Goal: Communication & Community: Answer question/provide support

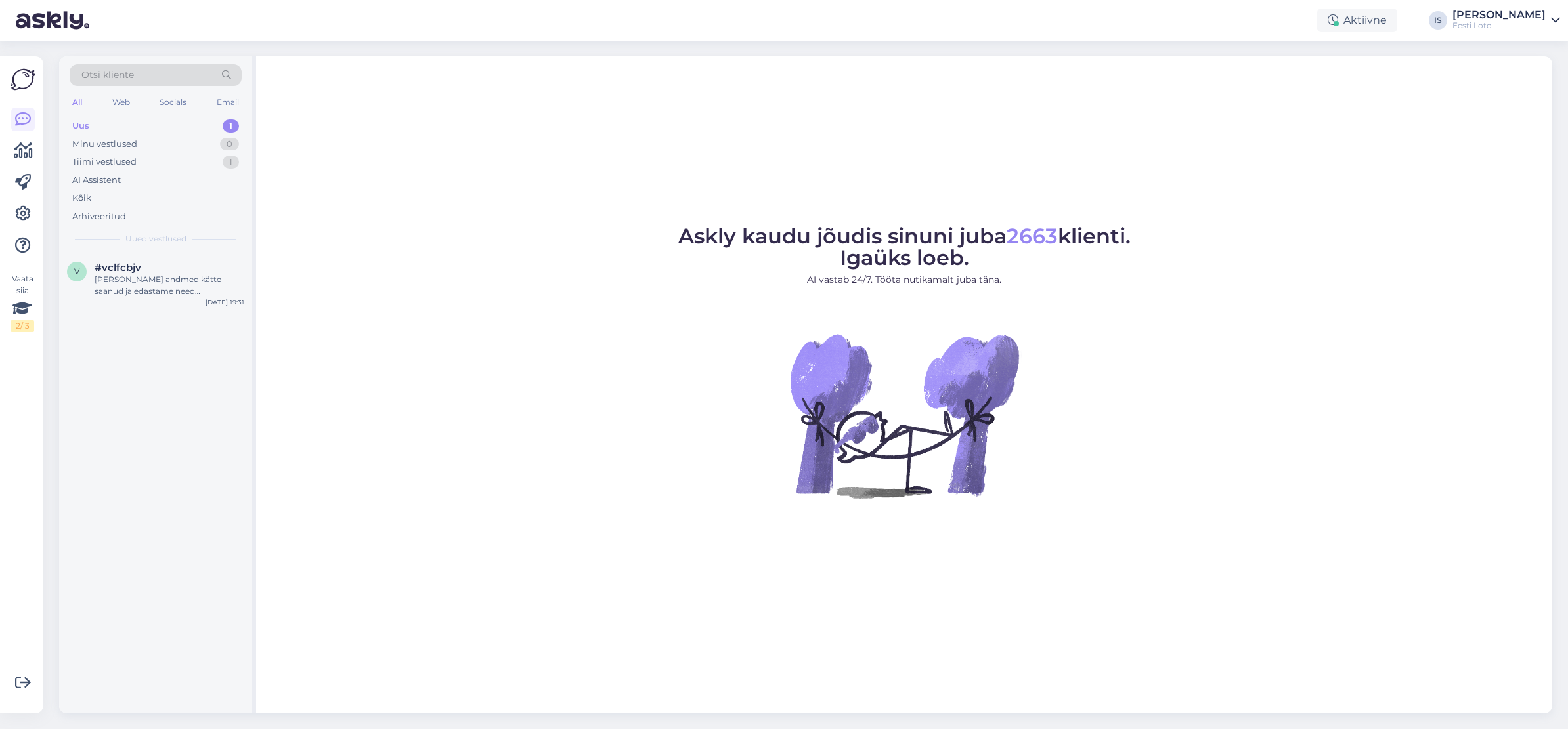
click at [90, 127] on div "Uus 1" at bounding box center [156, 126] width 172 height 19
click at [127, 275] on div "Oleme Teie andmed kätte saanud ja edastame need finantsosakonnale makse kontrol…" at bounding box center [169, 286] width 149 height 23
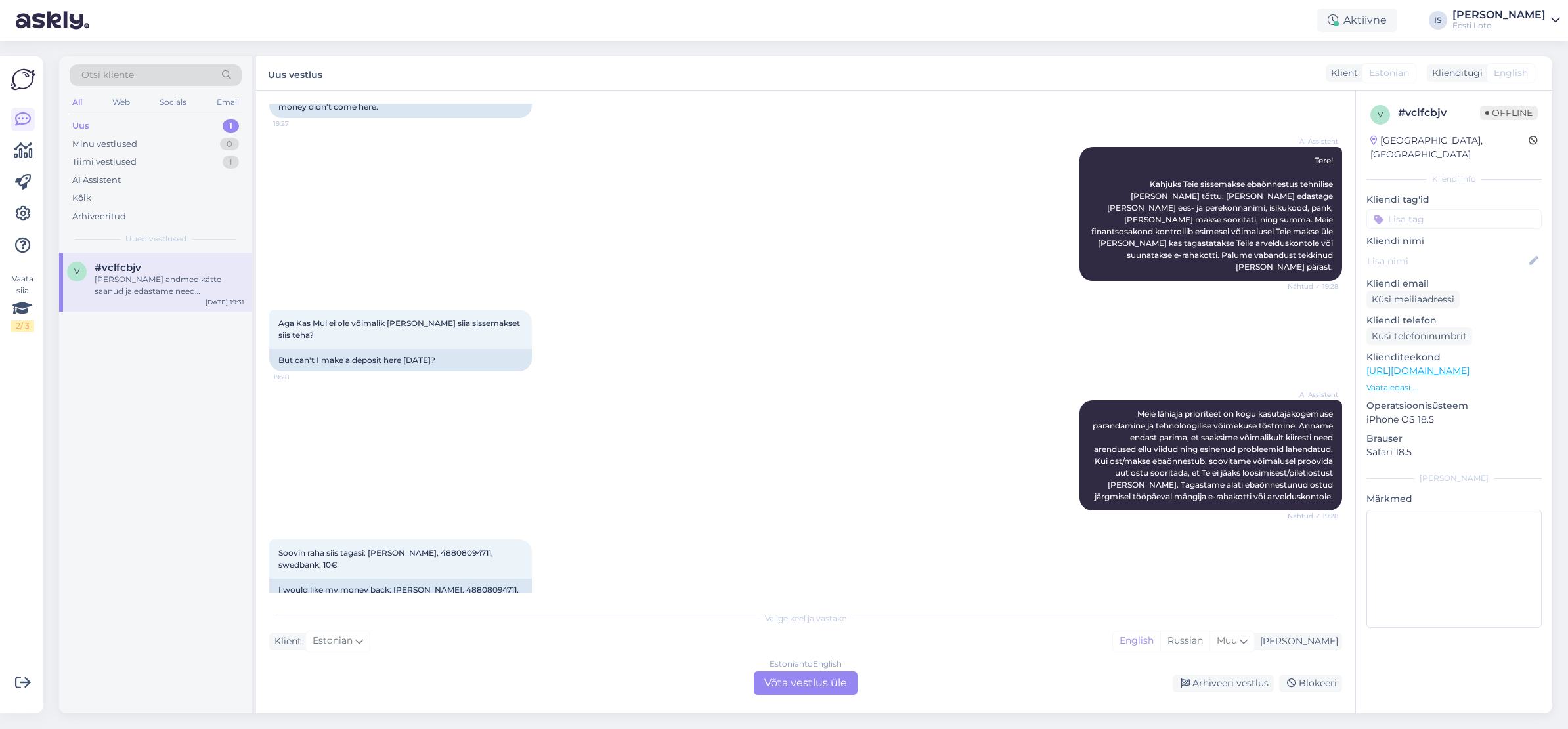
scroll to position [134, 0]
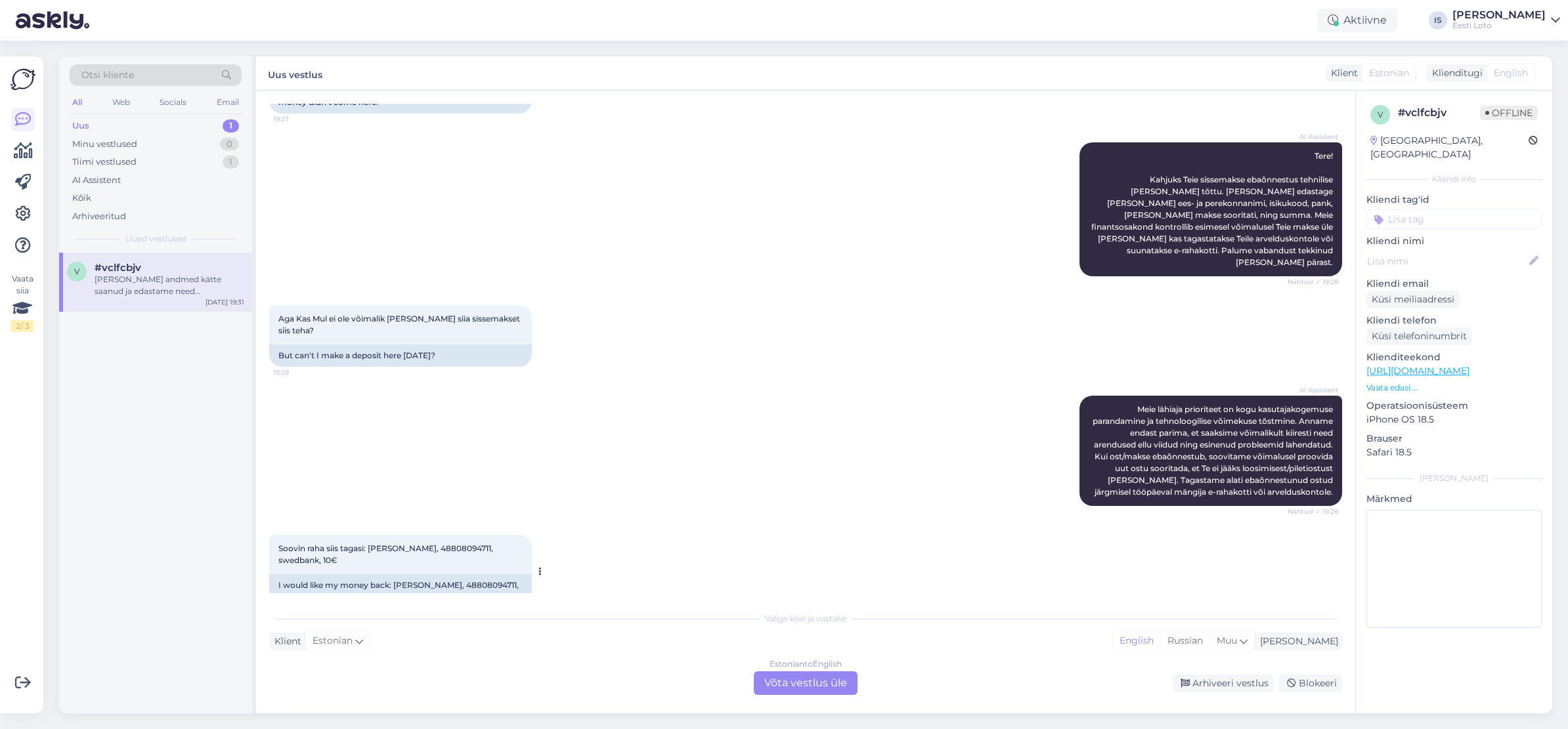
click at [450, 543] on span "Soovin raha siis tagasi: Kerli Kuningas, 48808094711, swedbank, 10€" at bounding box center [386, 553] width 217 height 21
copy span "48808094711"
click at [757, 679] on div "Estonian to English Võta vestlus üle" at bounding box center [805, 683] width 104 height 23
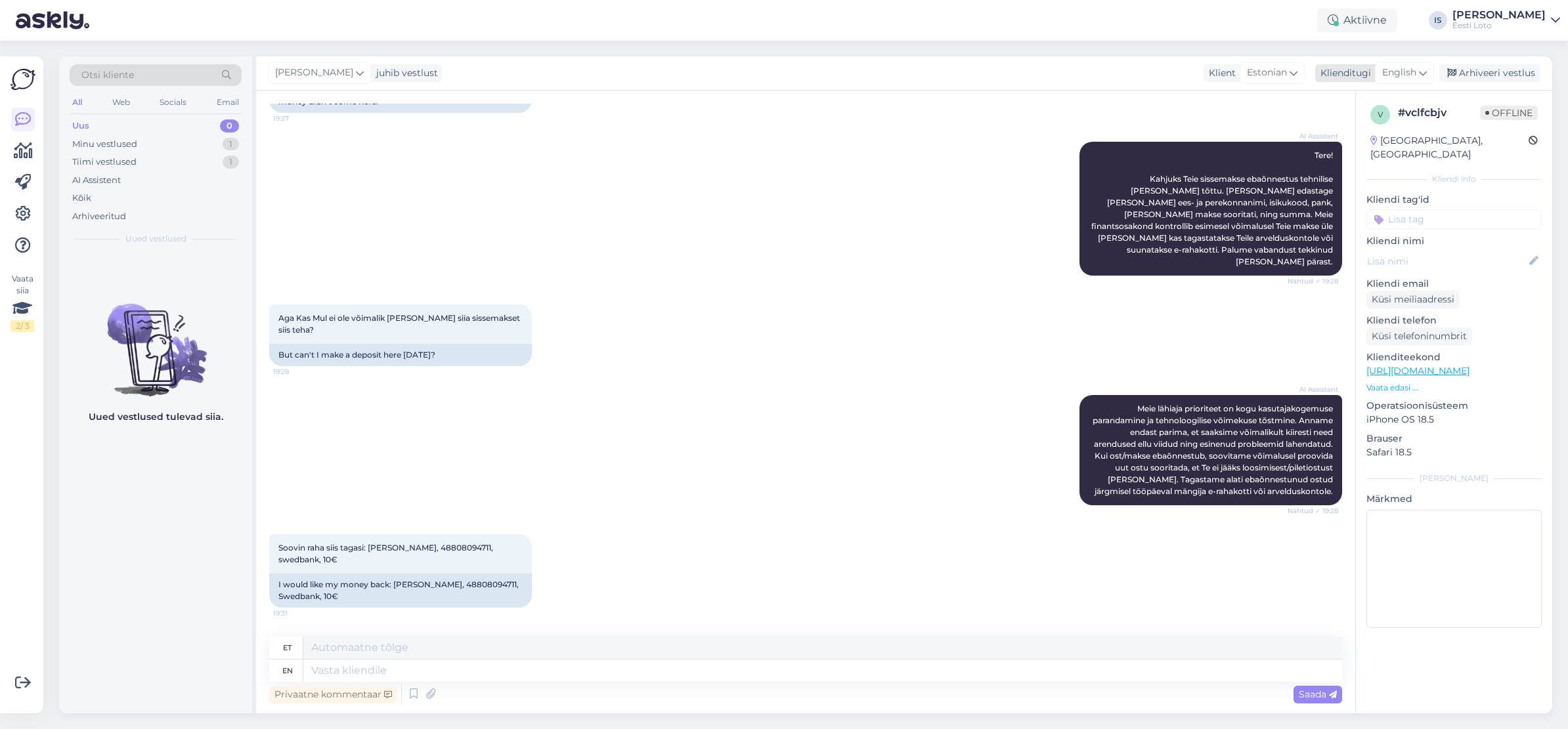
click at [1406, 74] on span "English" at bounding box center [1399, 72] width 34 height 14
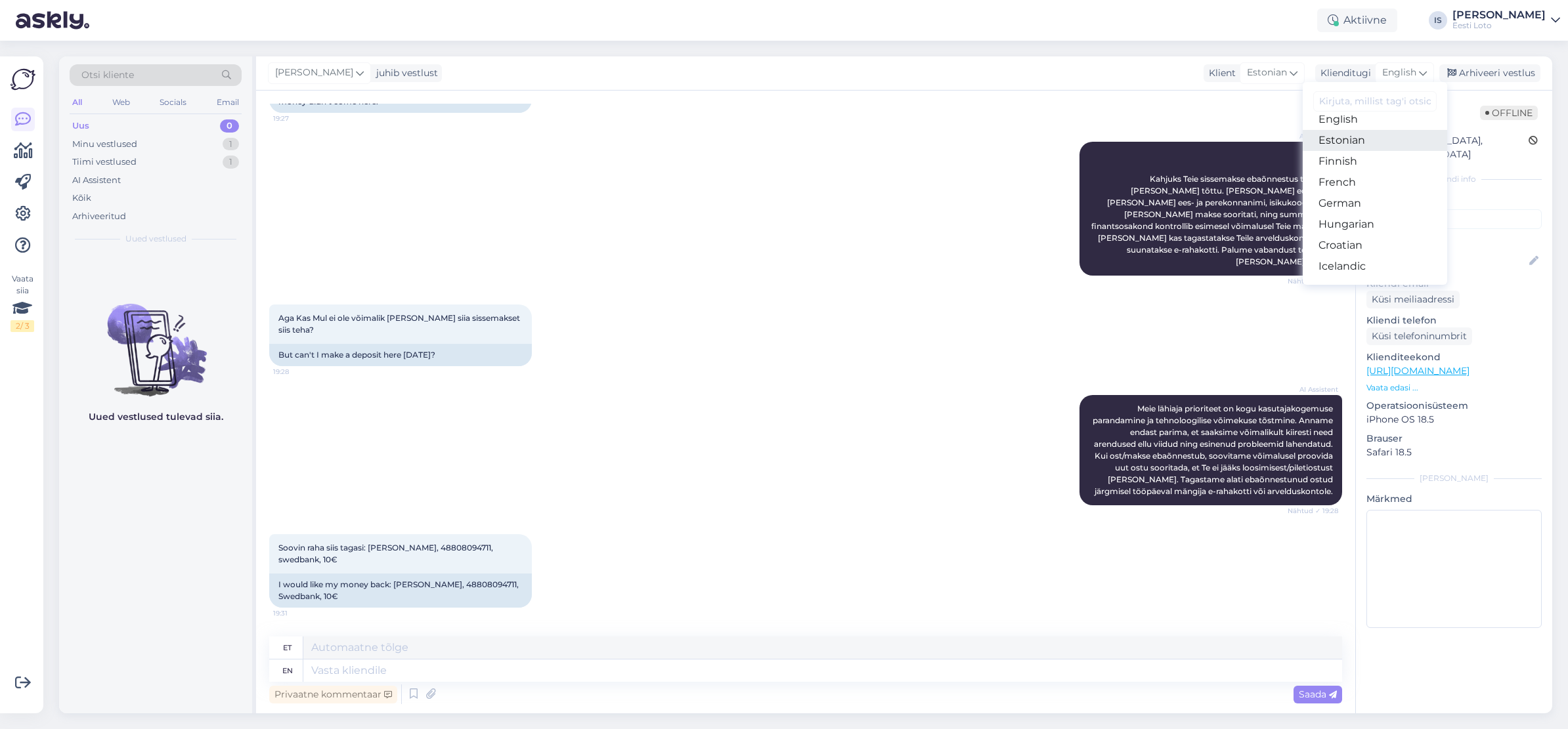
scroll to position [160, 0]
click at [1365, 139] on link "Estonian" at bounding box center [1375, 139] width 145 height 21
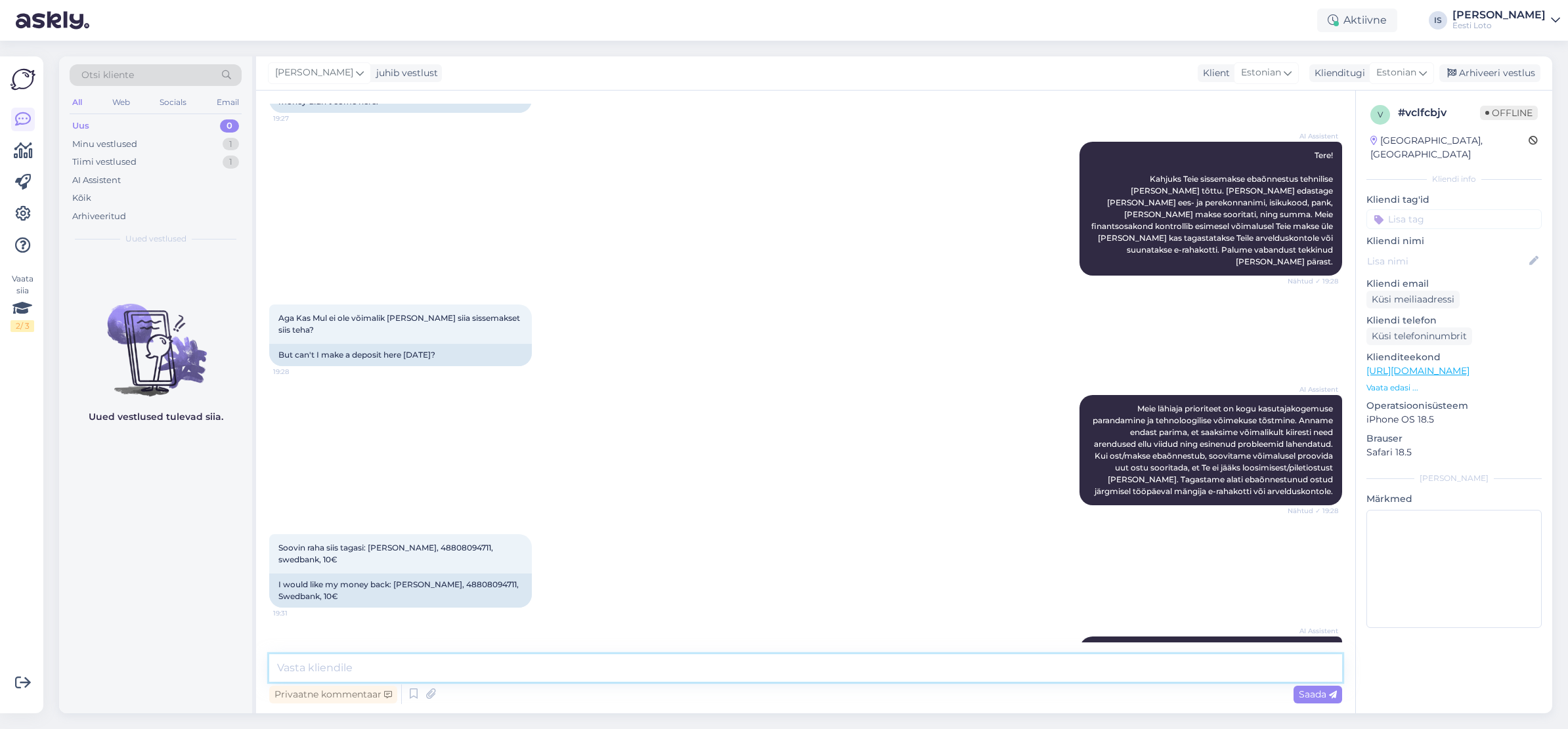
click at [637, 670] on textarea at bounding box center [806, 668] width 1073 height 28
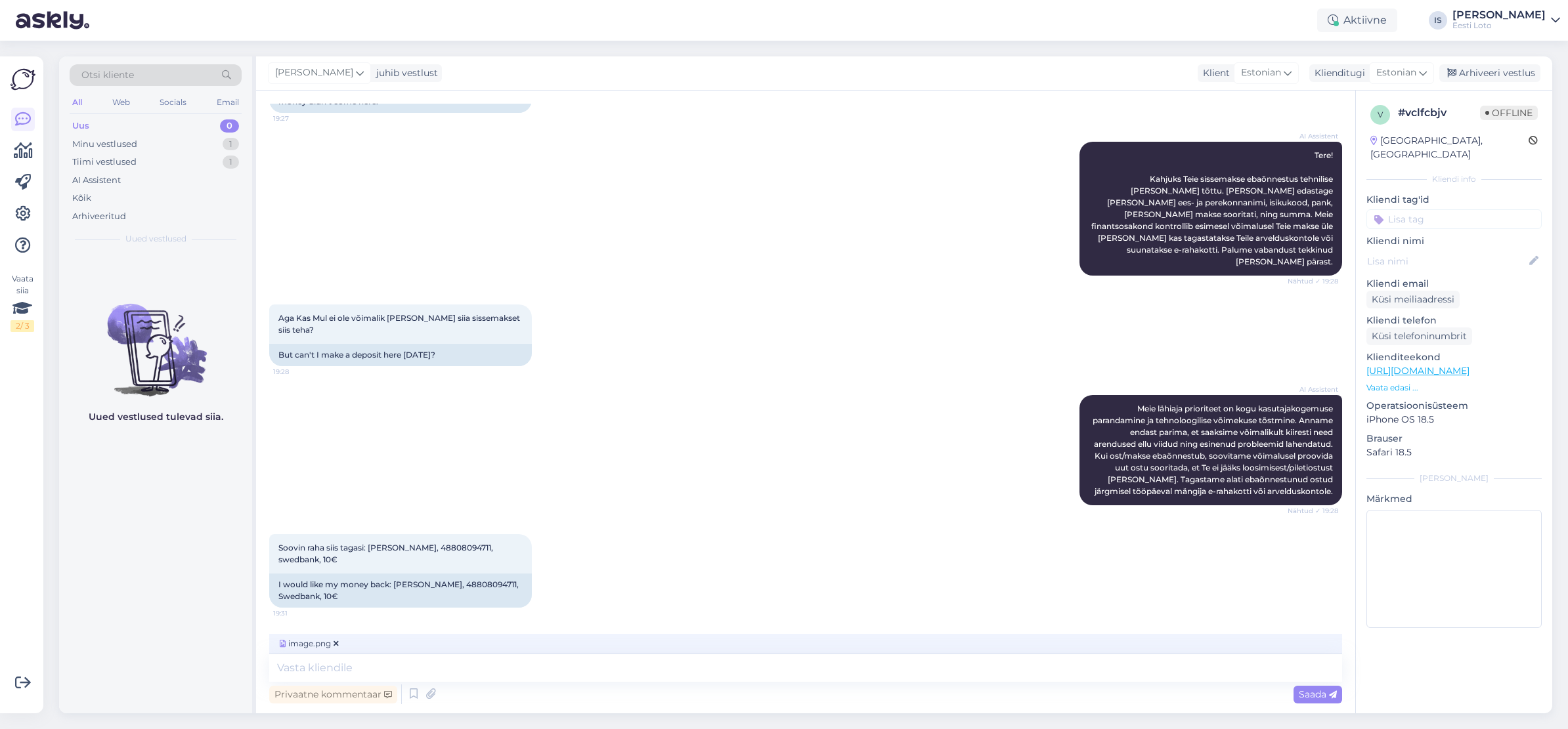
click at [337, 643] on icon at bounding box center [336, 644] width 6 height 8
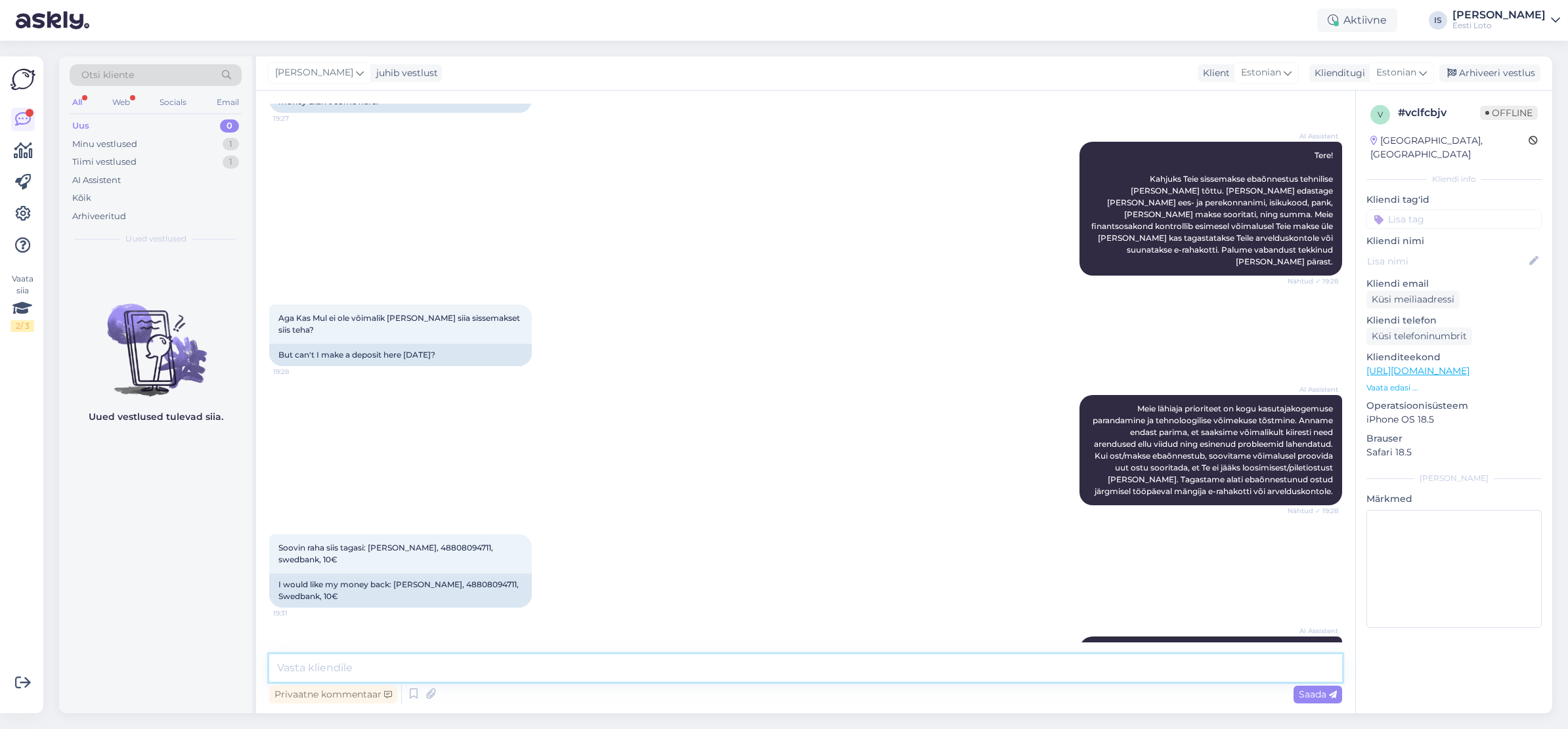
click at [545, 671] on textarea at bounding box center [806, 668] width 1073 height 28
paste textarea "ontrollisime makse üle ja kandsime raha Teie e-rahakotti. Palume vabandust tekk…"
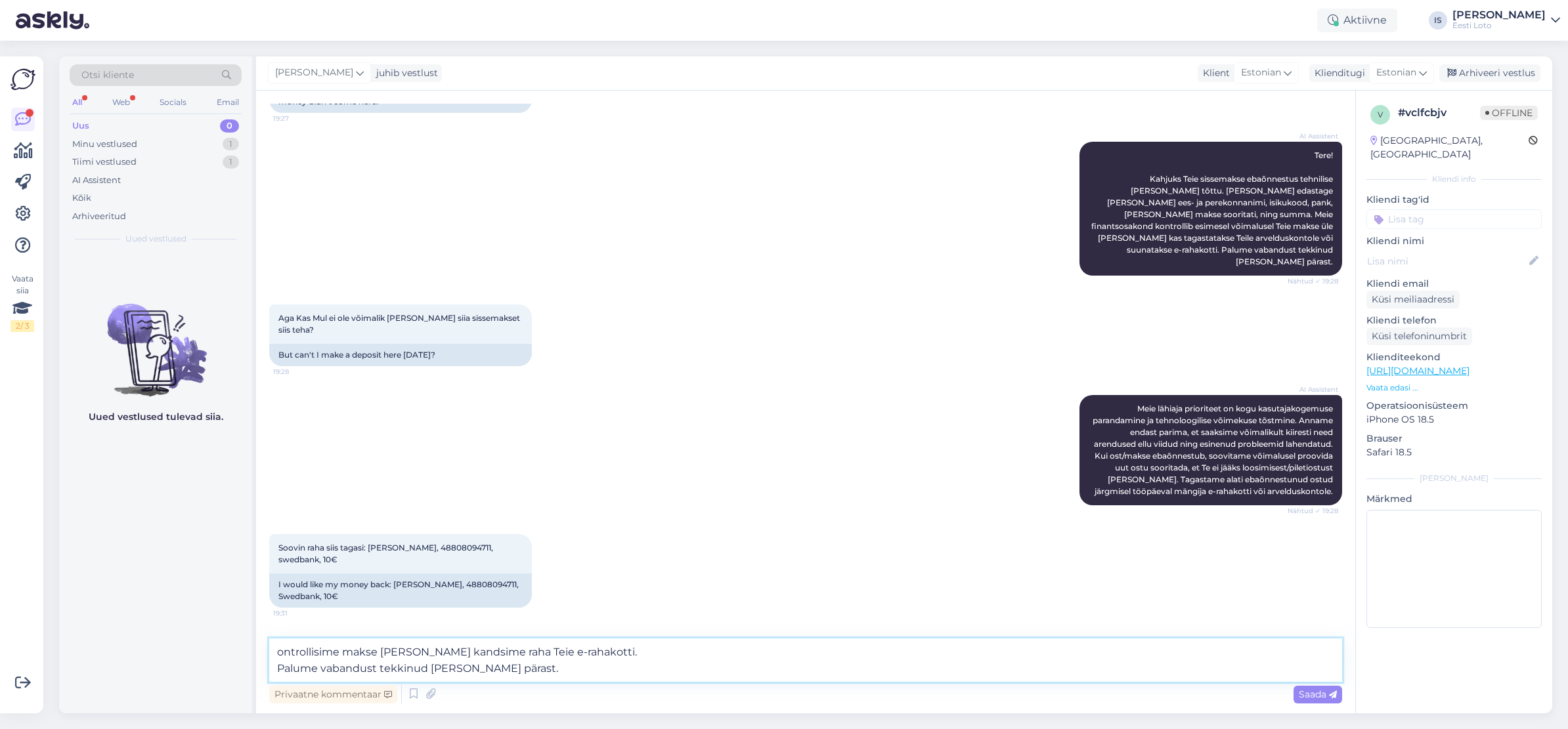
click at [278, 652] on textarea "ontrollisime makse üle ja kandsime raha Teie e-rahakotti. Palume vabandust tekk…" at bounding box center [806, 660] width 1073 height 43
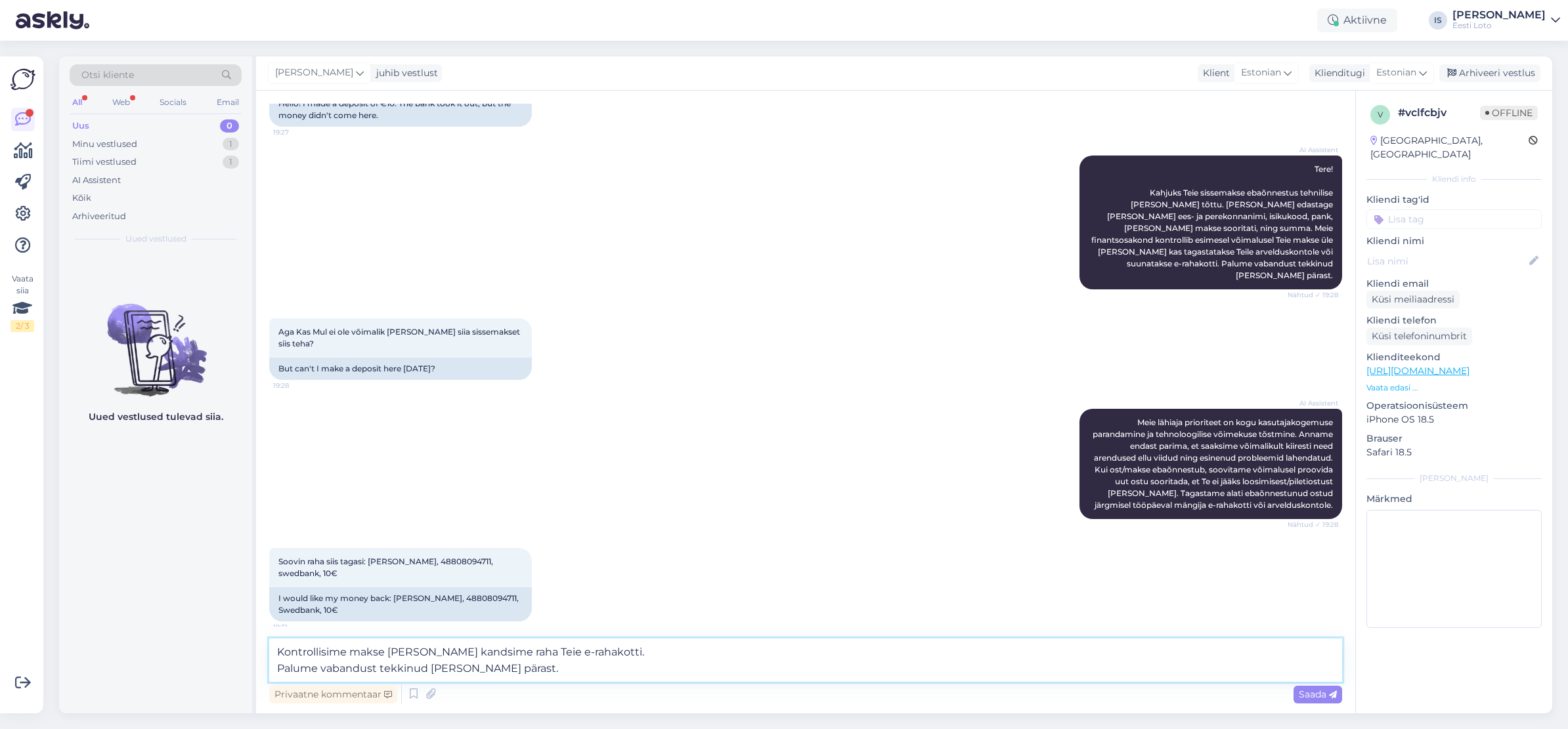
scroll to position [186, 0]
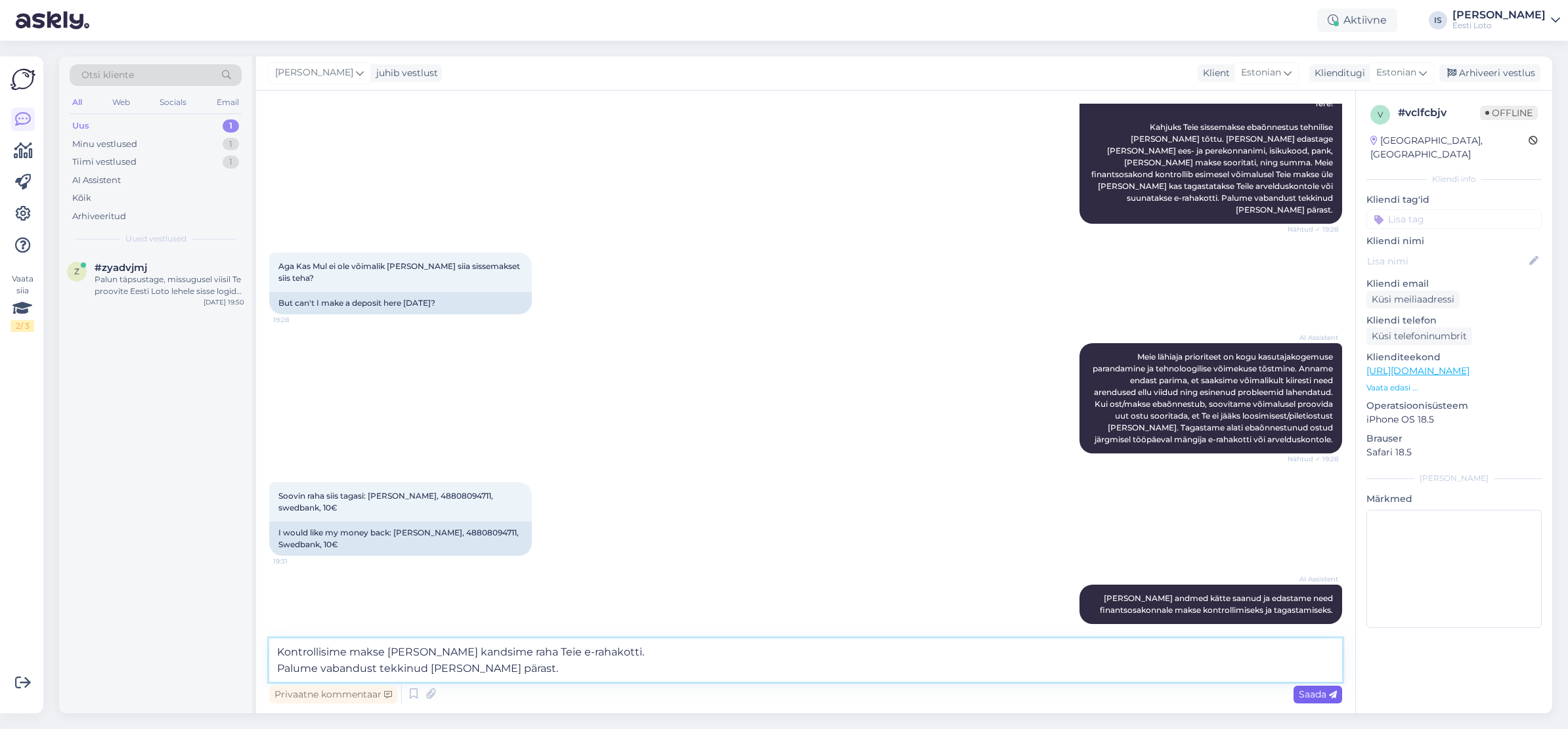
type textarea "Kontrollisime makse üle ja kandsime raha Teie e-rahakotti. Palume vabandust tek…"
click at [1319, 695] on span "Saada" at bounding box center [1317, 694] width 38 height 12
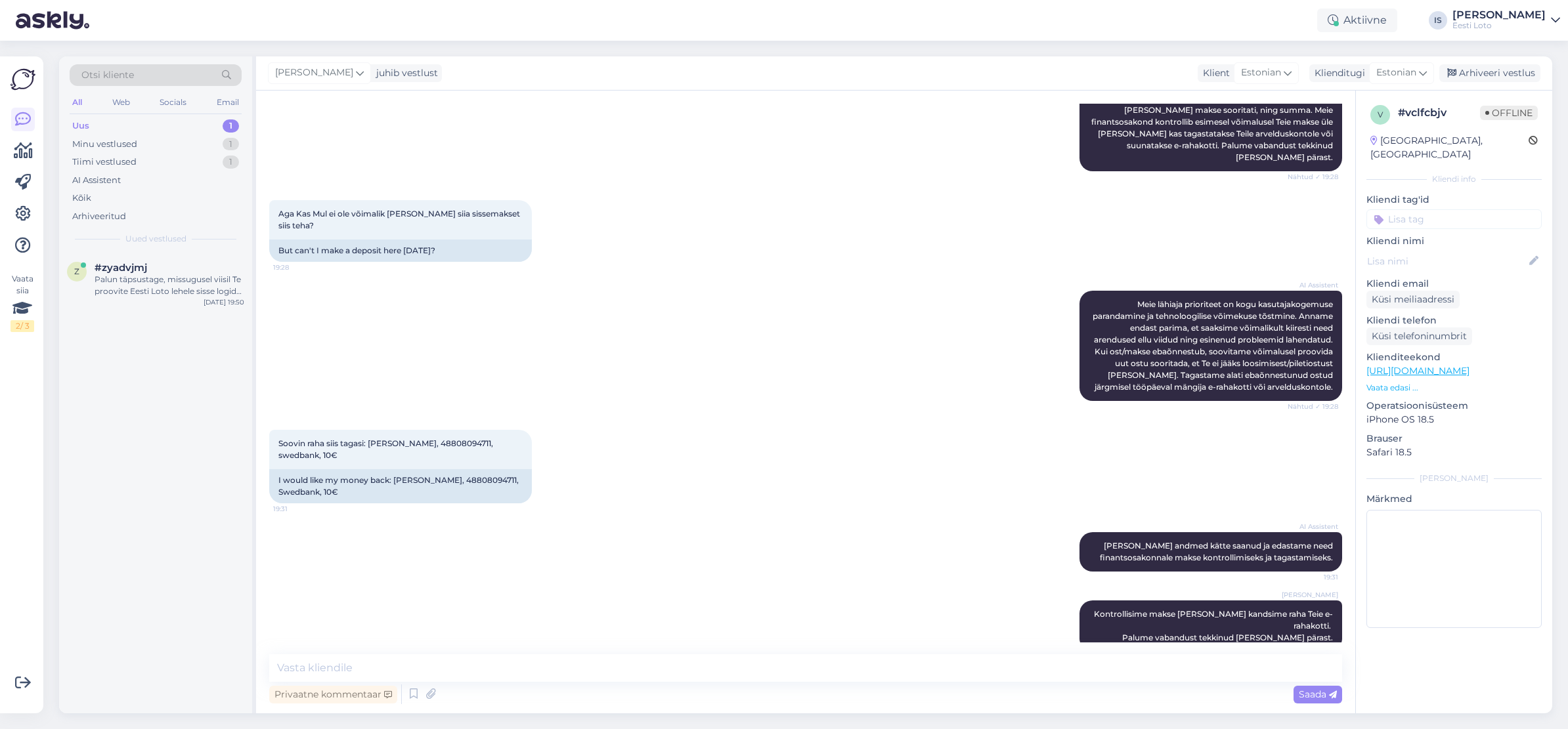
click at [1490, 210] on input at bounding box center [1454, 219] width 176 height 20
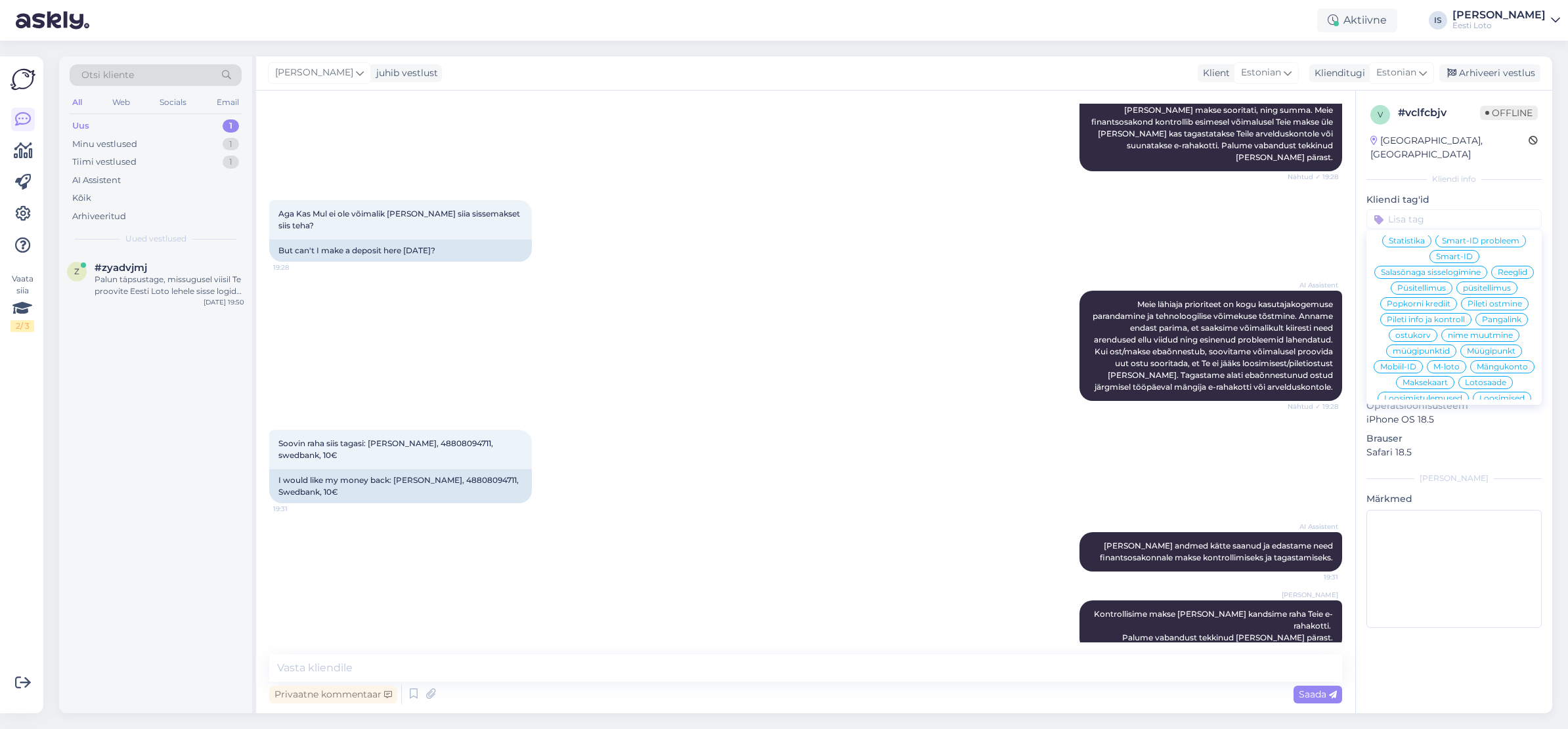
scroll to position [392, 0]
click at [1449, 283] on span "E-rahakott" at bounding box center [1440, 286] width 43 height 8
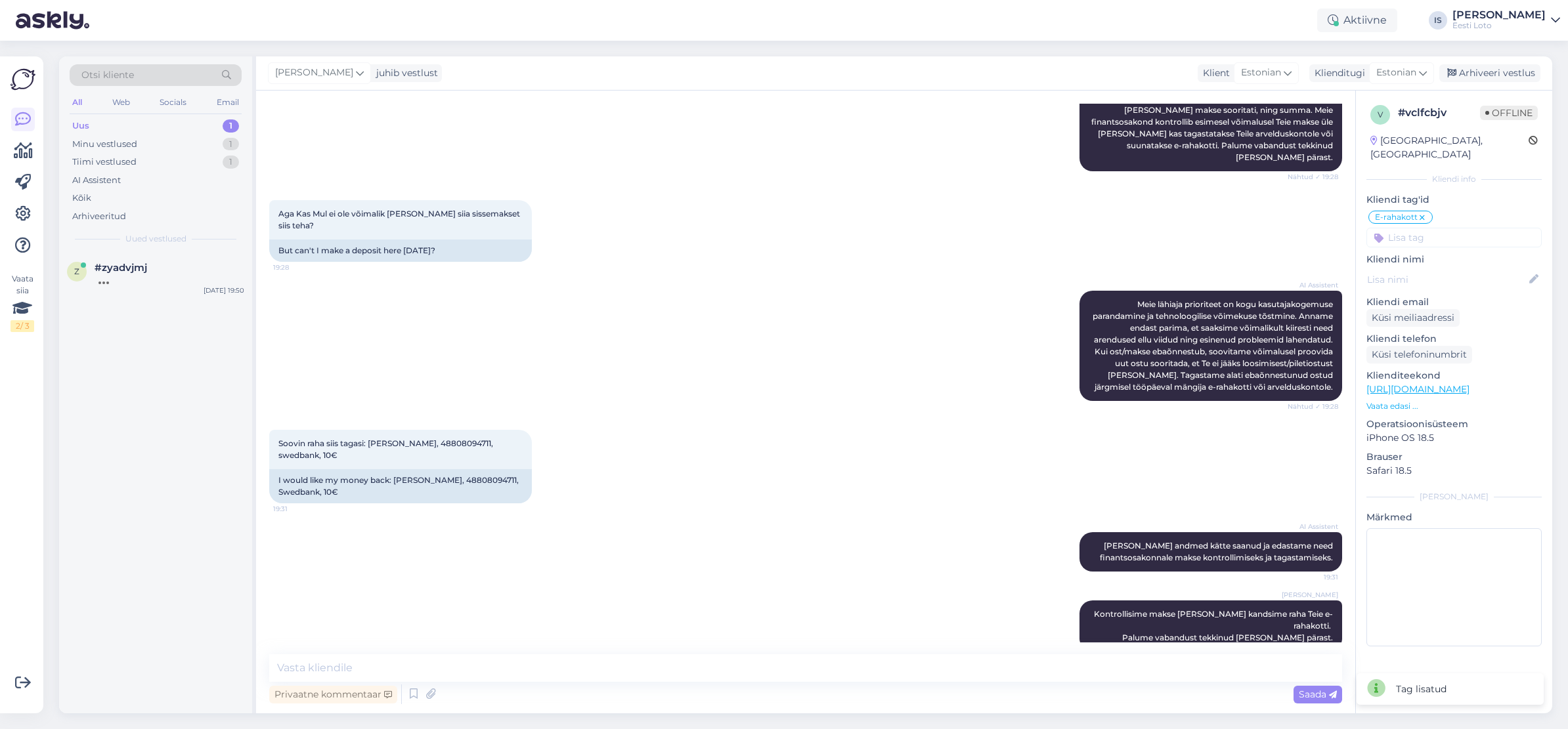
drag, startPoint x: 1507, startPoint y: 69, endPoint x: 1080, endPoint y: 71, distance: 427.0
click at [1507, 69] on div "Arhiveeri vestlus" at bounding box center [1489, 73] width 101 height 18
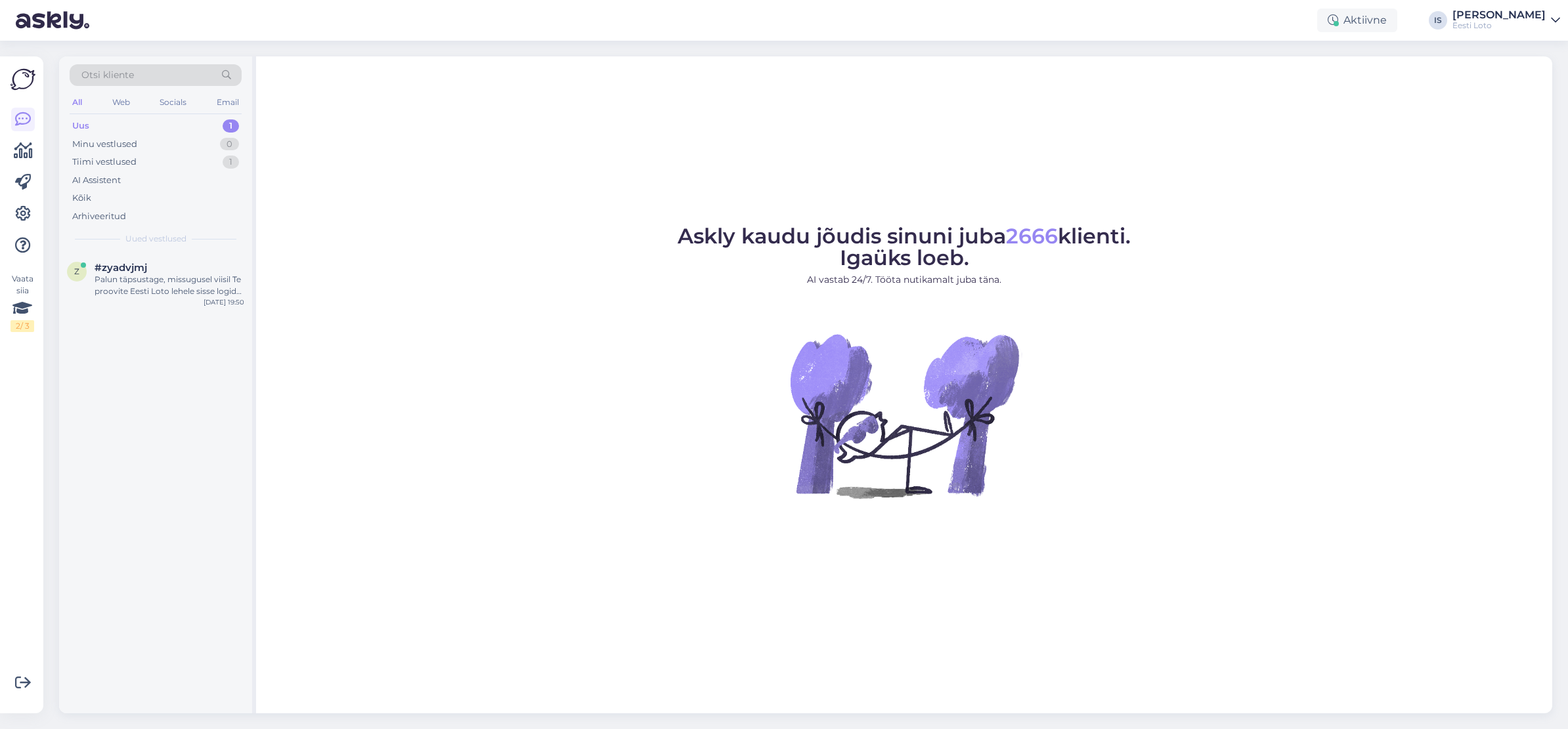
click at [104, 127] on div "Uus 1" at bounding box center [156, 126] width 172 height 19
click at [145, 286] on div "Palun täpsustage, missugusel viisil Te proovite Eesti Loto lehele sisse logida …" at bounding box center [169, 286] width 149 height 23
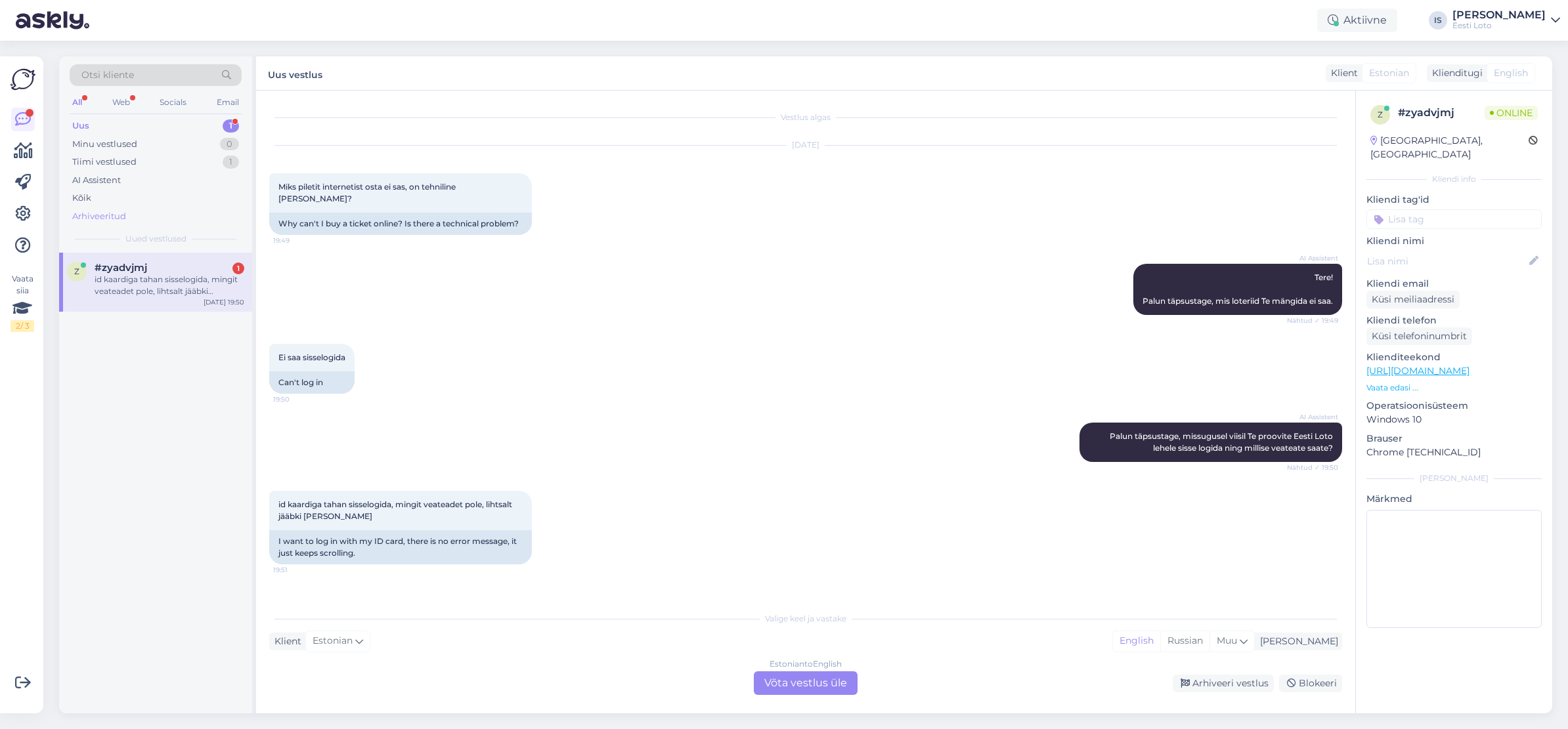
click at [95, 218] on div "Arhiveeritud" at bounding box center [99, 216] width 54 height 13
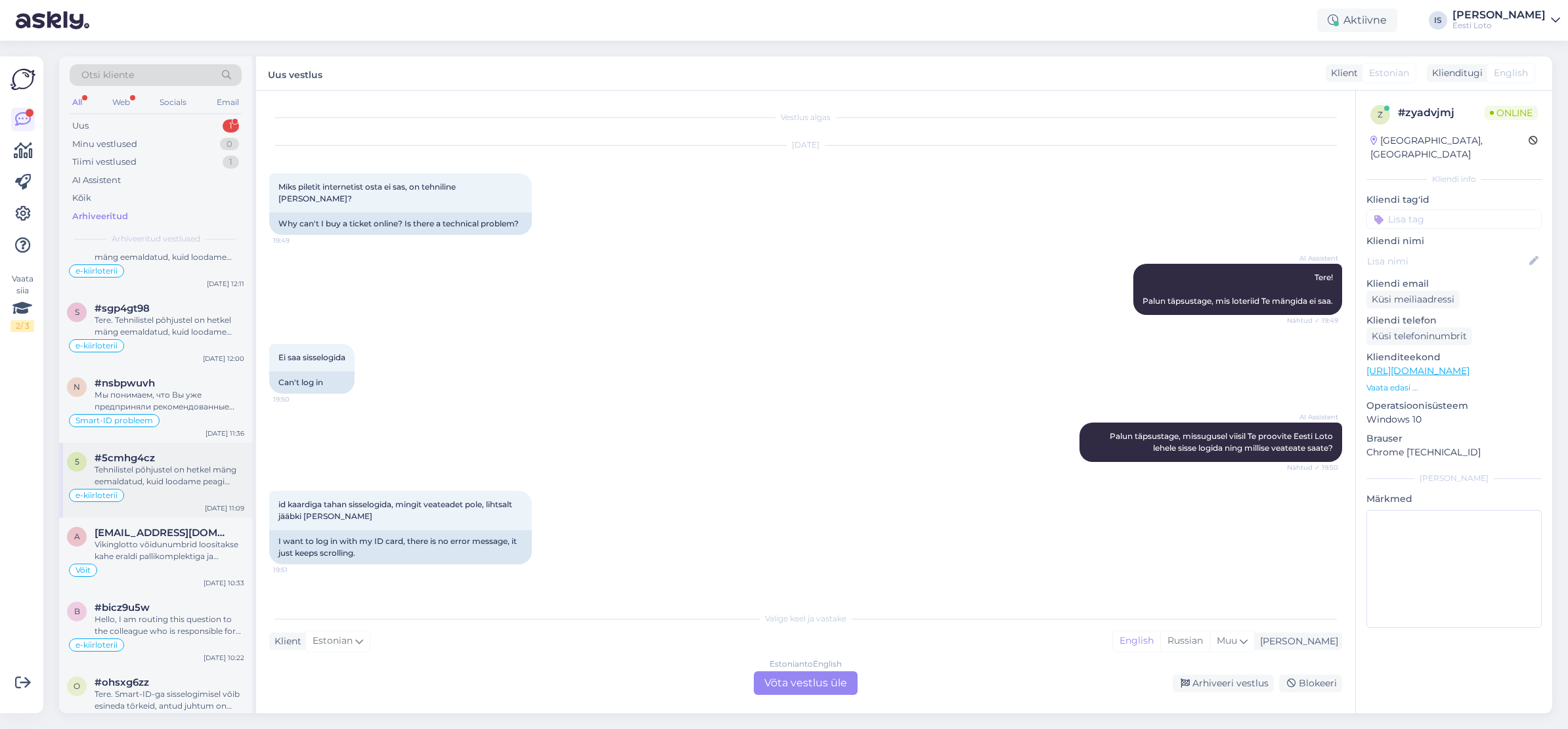
scroll to position [1753, 0]
click at [185, 391] on div "Мы понимаем, что Вы уже предприняли рекомендованные шаги, и проблема сохраняетс…" at bounding box center [169, 399] width 149 height 23
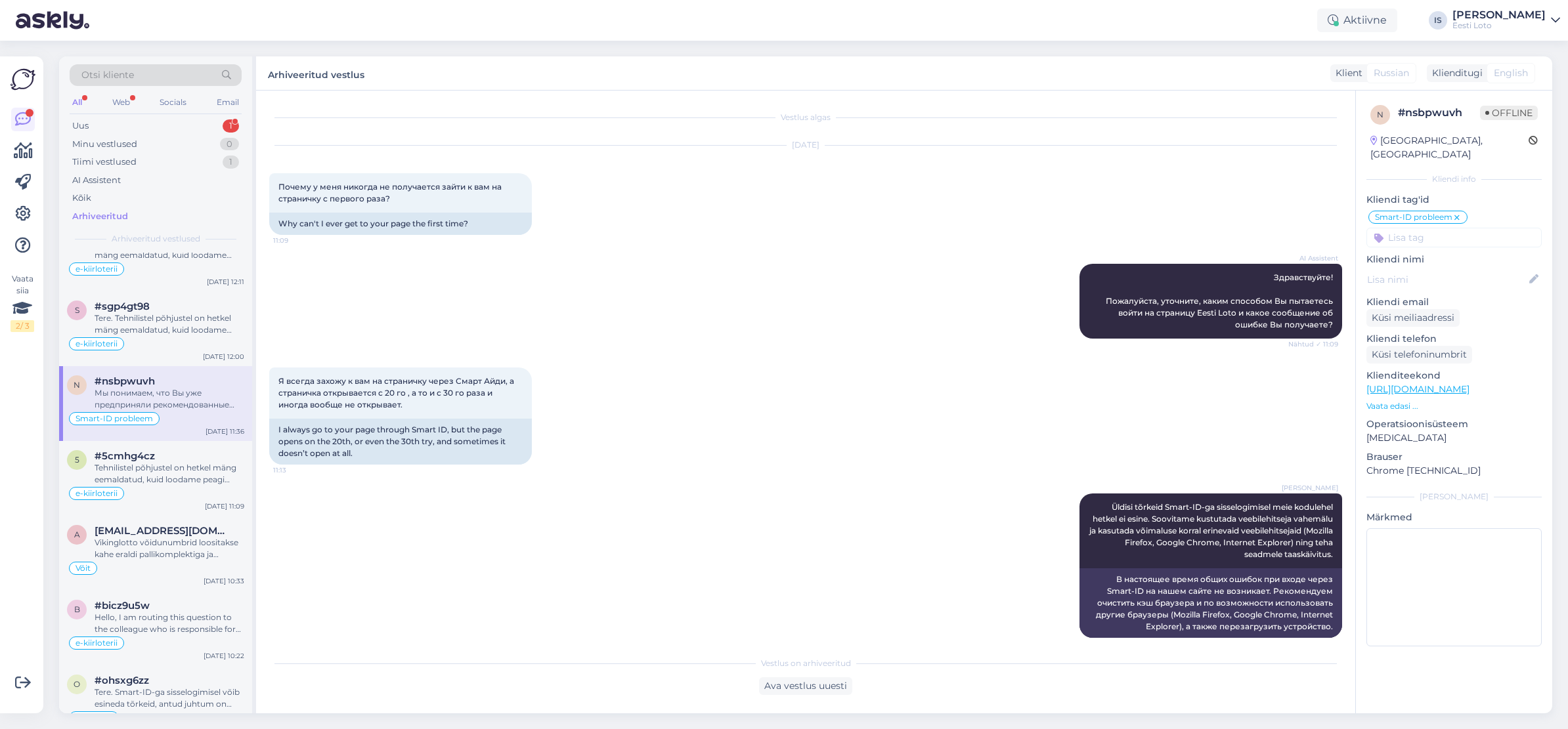
scroll to position [647, 0]
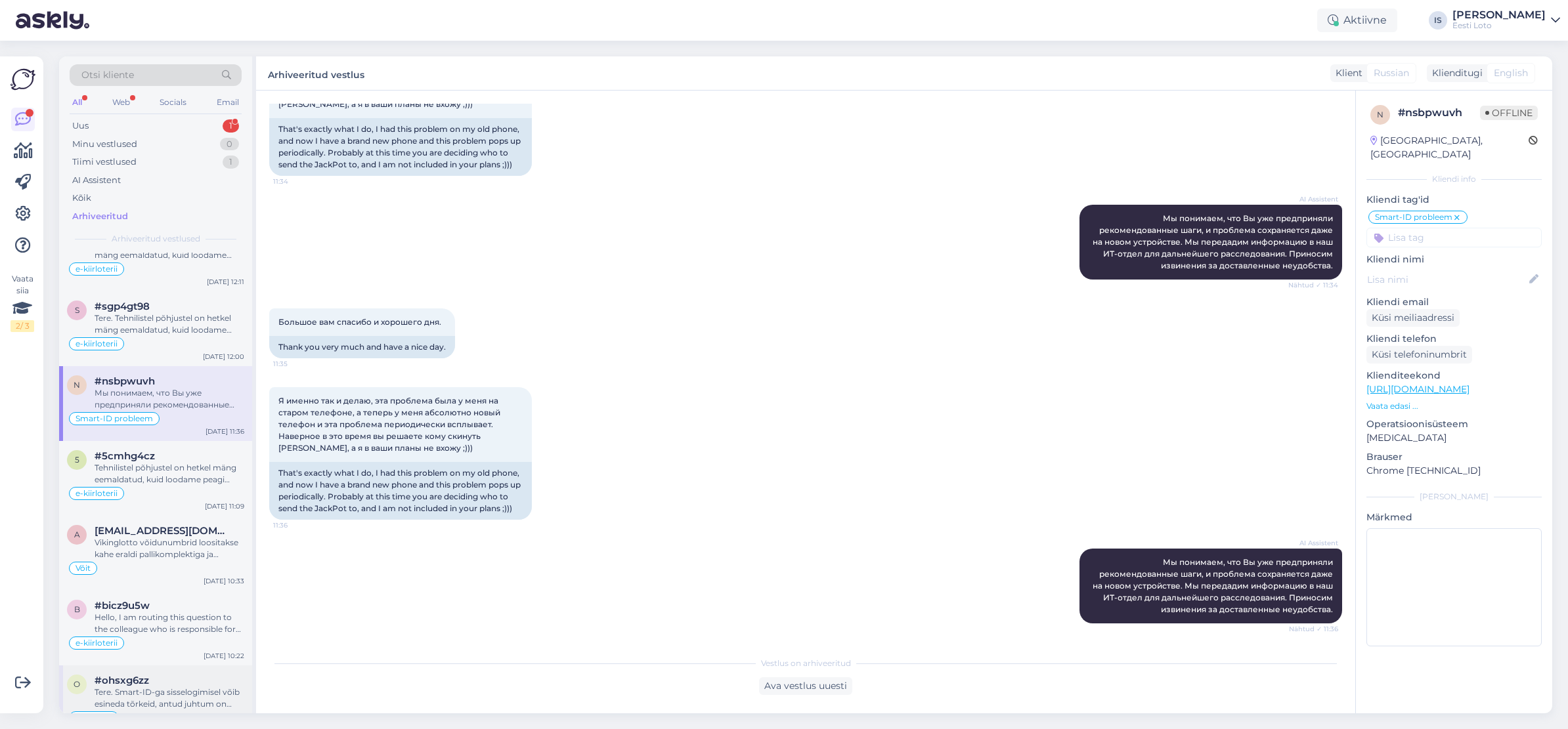
click at [190, 686] on div "Tere. Smart-ID-ga sisselogimisel võib esineda tõrkeid, antud juhtum on juba mei…" at bounding box center [169, 698] width 149 height 23
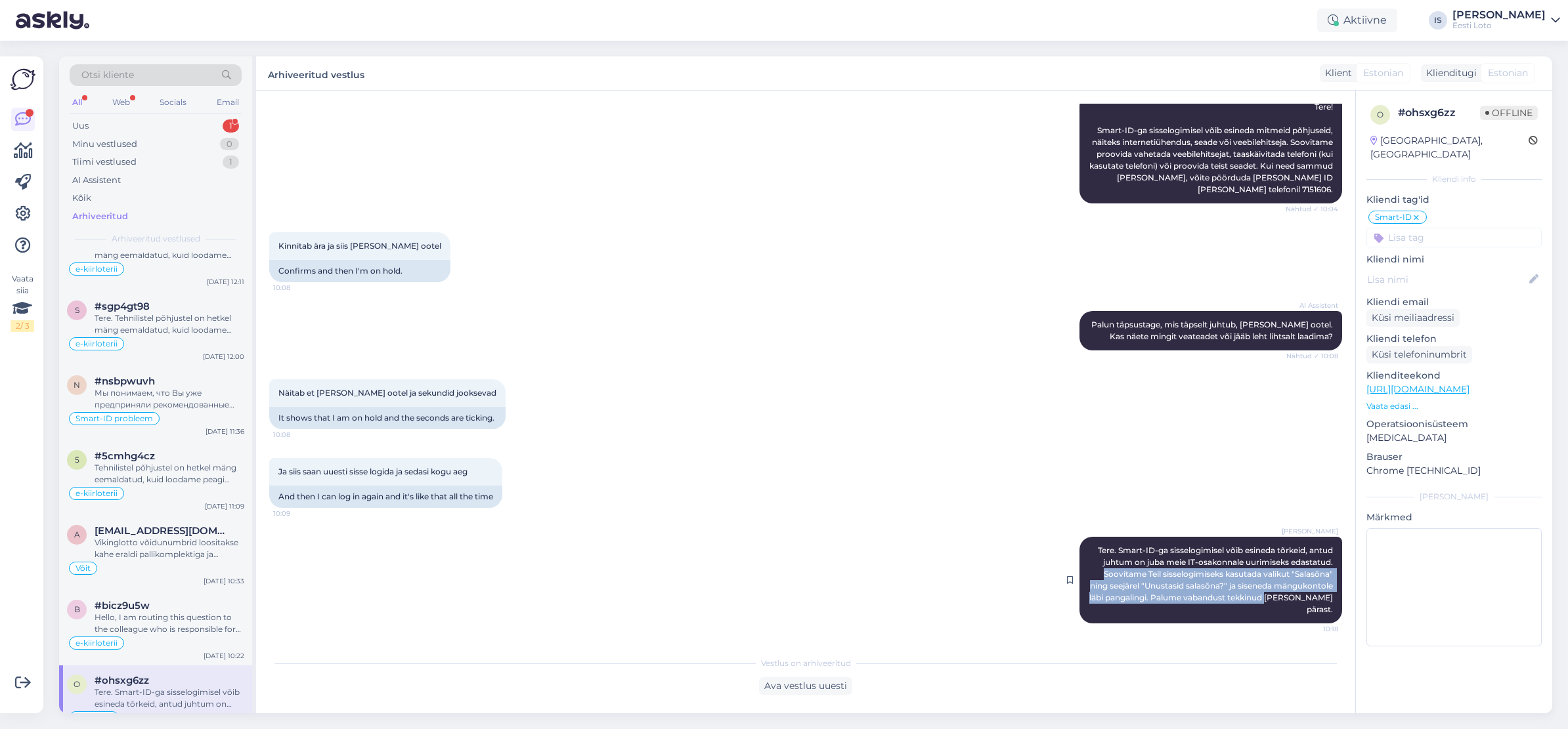
drag, startPoint x: 1107, startPoint y: 578, endPoint x: 1231, endPoint y: 611, distance: 128.3
click at [1231, 611] on div "[PERSON_NAME] Tere. Smart-ID-ga sisselogimisel võib esineda tõrkeid, antud juht…" at bounding box center [1210, 580] width 262 height 87
drag, startPoint x: 1233, startPoint y: 610, endPoint x: 1274, endPoint y: 607, distance: 41.1
click at [1284, 609] on div "[PERSON_NAME] Tere. Smart-ID-ga sisselogimisel võib esineda tõrkeid, antud juht…" at bounding box center [1210, 580] width 262 height 87
drag, startPoint x: 1102, startPoint y: 577, endPoint x: 1334, endPoint y: 623, distance: 236.5
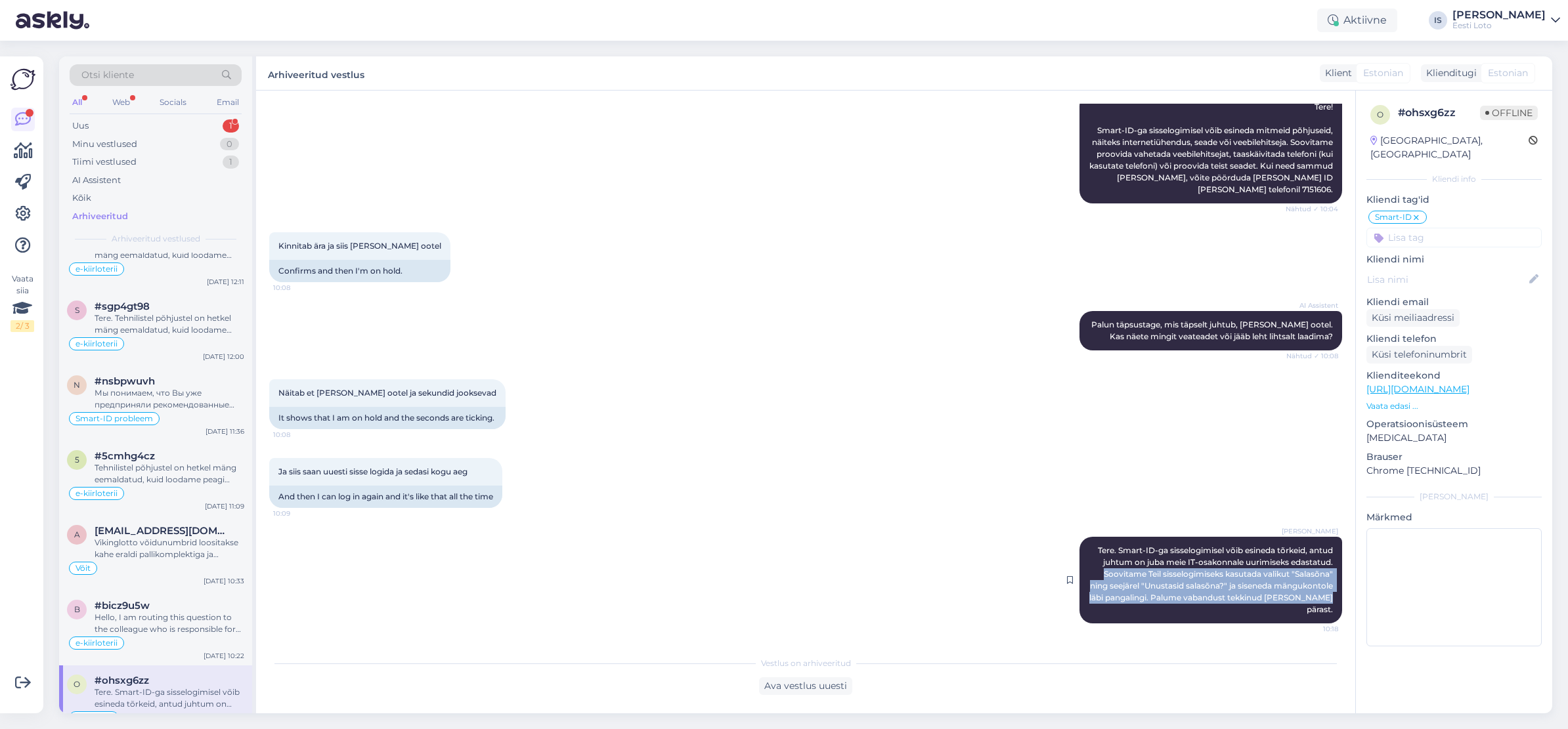
click at [1334, 623] on div "[PERSON_NAME] Tere. Smart-ID-ga sisselogimisel võib esineda tõrkeid, antud juht…" at bounding box center [1210, 580] width 262 height 87
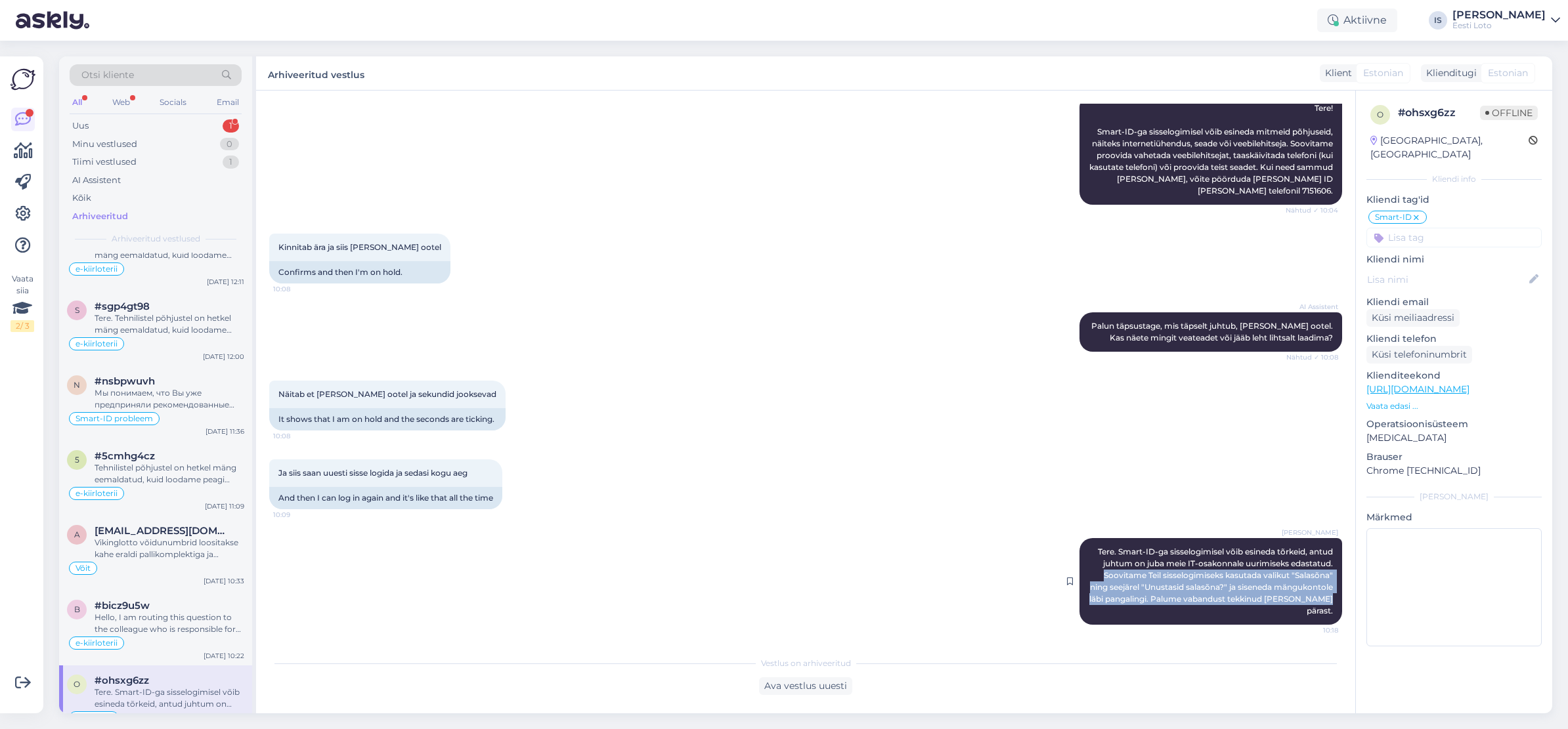
copy span "Soovitame Teil sisselogimiseks kasutada valikut "Salasõna" ning seejärel "Unust…"
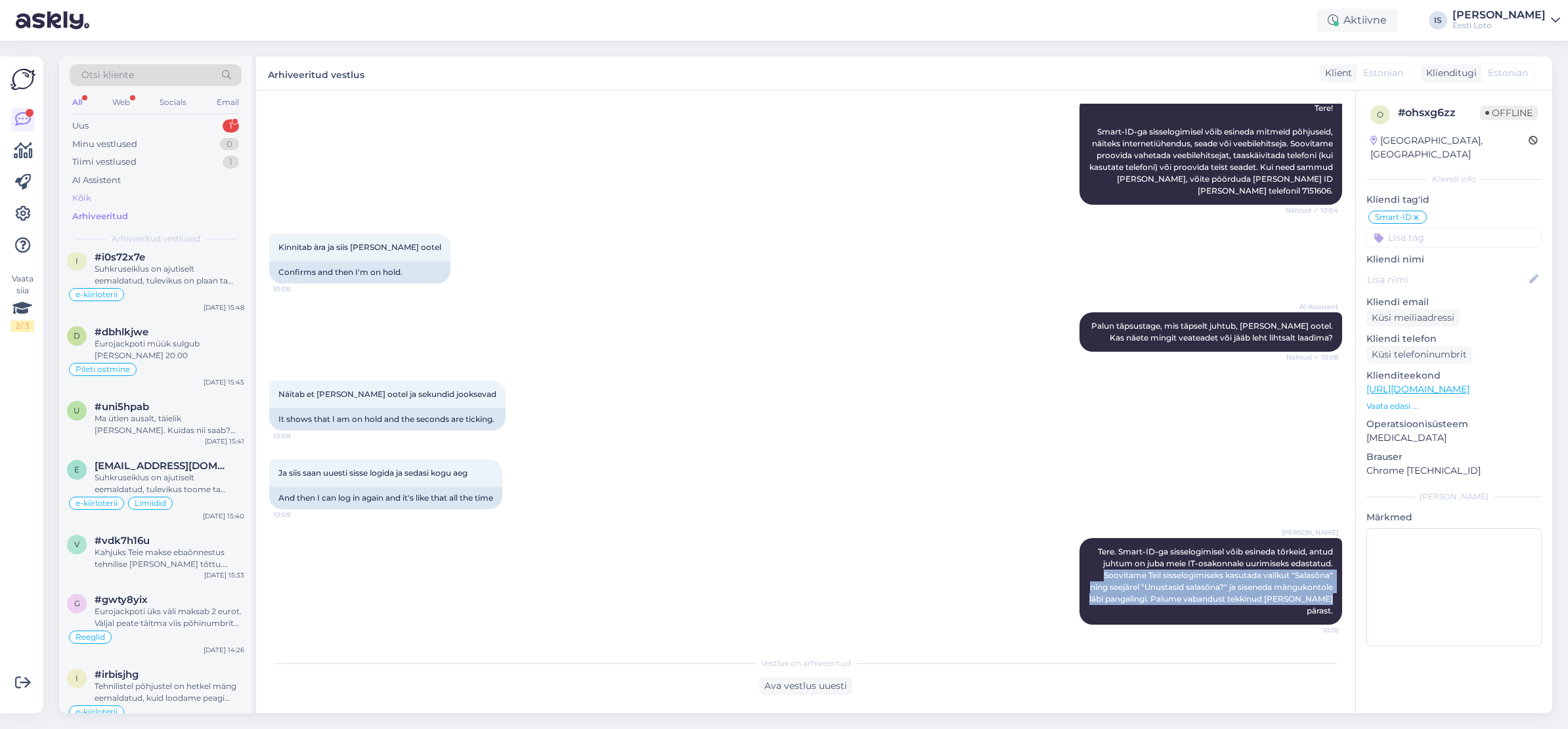
scroll to position [815, 0]
click at [101, 127] on div "Uus 1" at bounding box center [156, 126] width 172 height 19
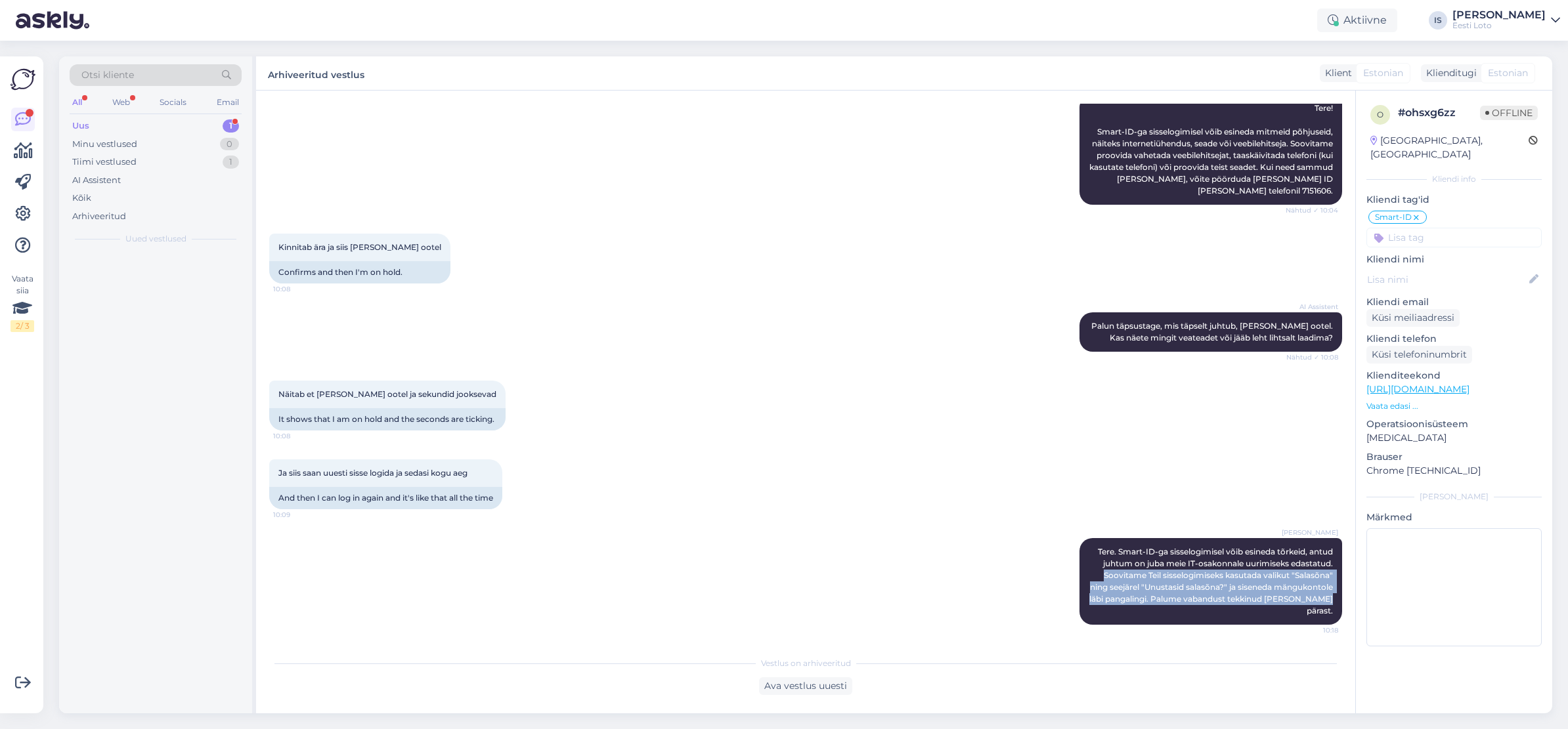
scroll to position [0, 0]
click at [79, 126] on div "Uus" at bounding box center [81, 126] width 17 height 13
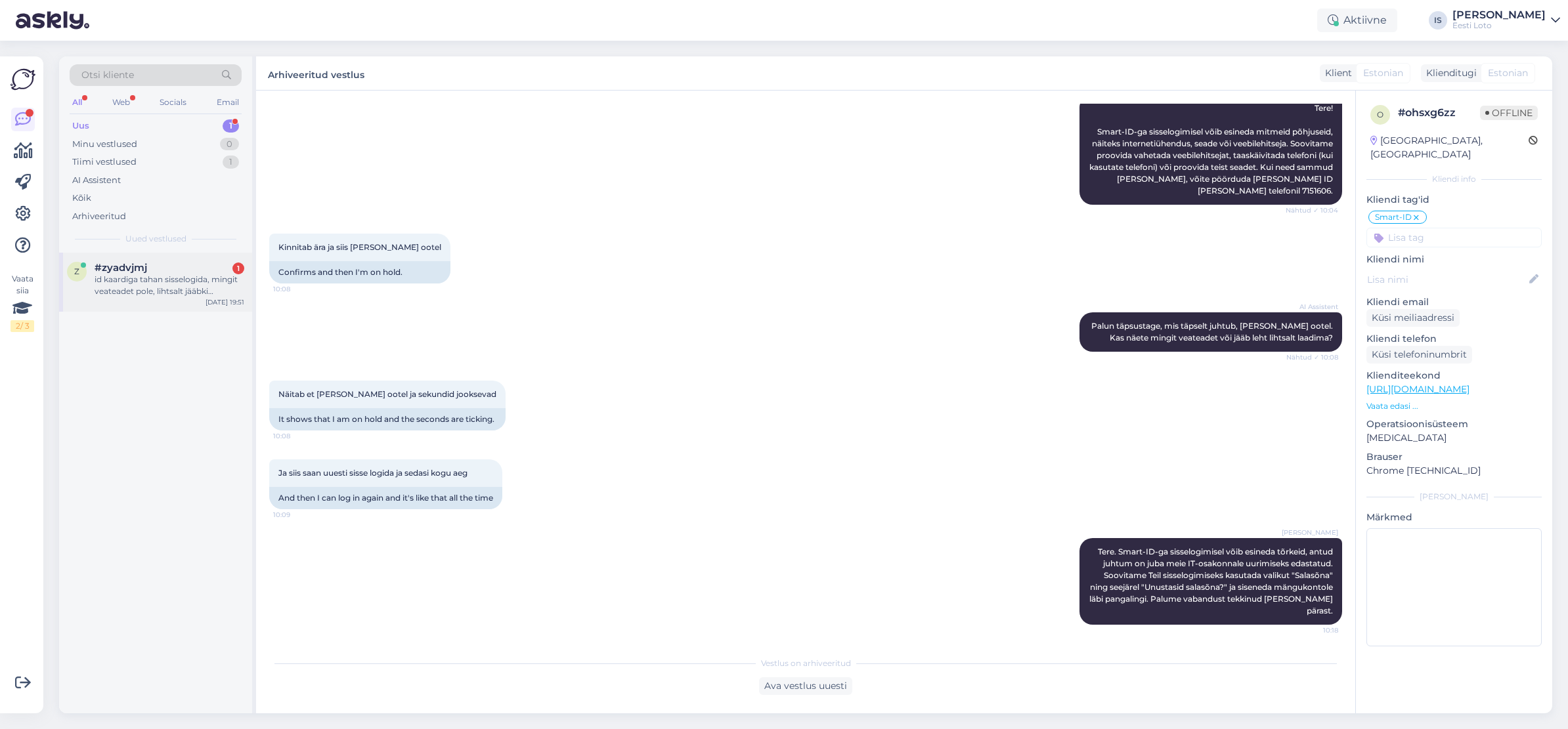
click at [154, 290] on div "id kaardiga tahan sisselogida, mingit veateadet pole, lihtsalt jääbki [PERSON_N…" at bounding box center [169, 286] width 149 height 23
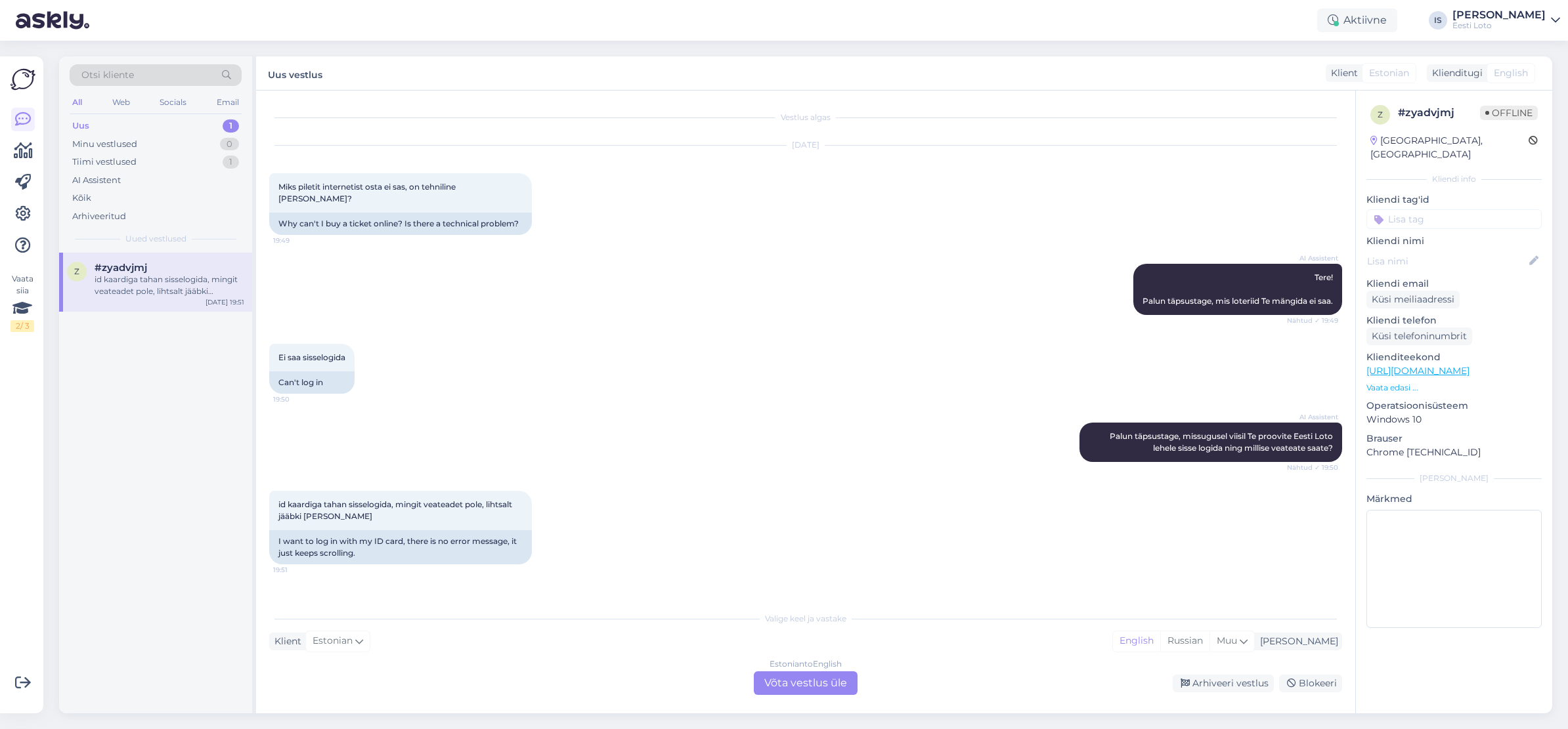
click at [788, 684] on div "Estonian to English Võta vestlus üle" at bounding box center [805, 683] width 104 height 23
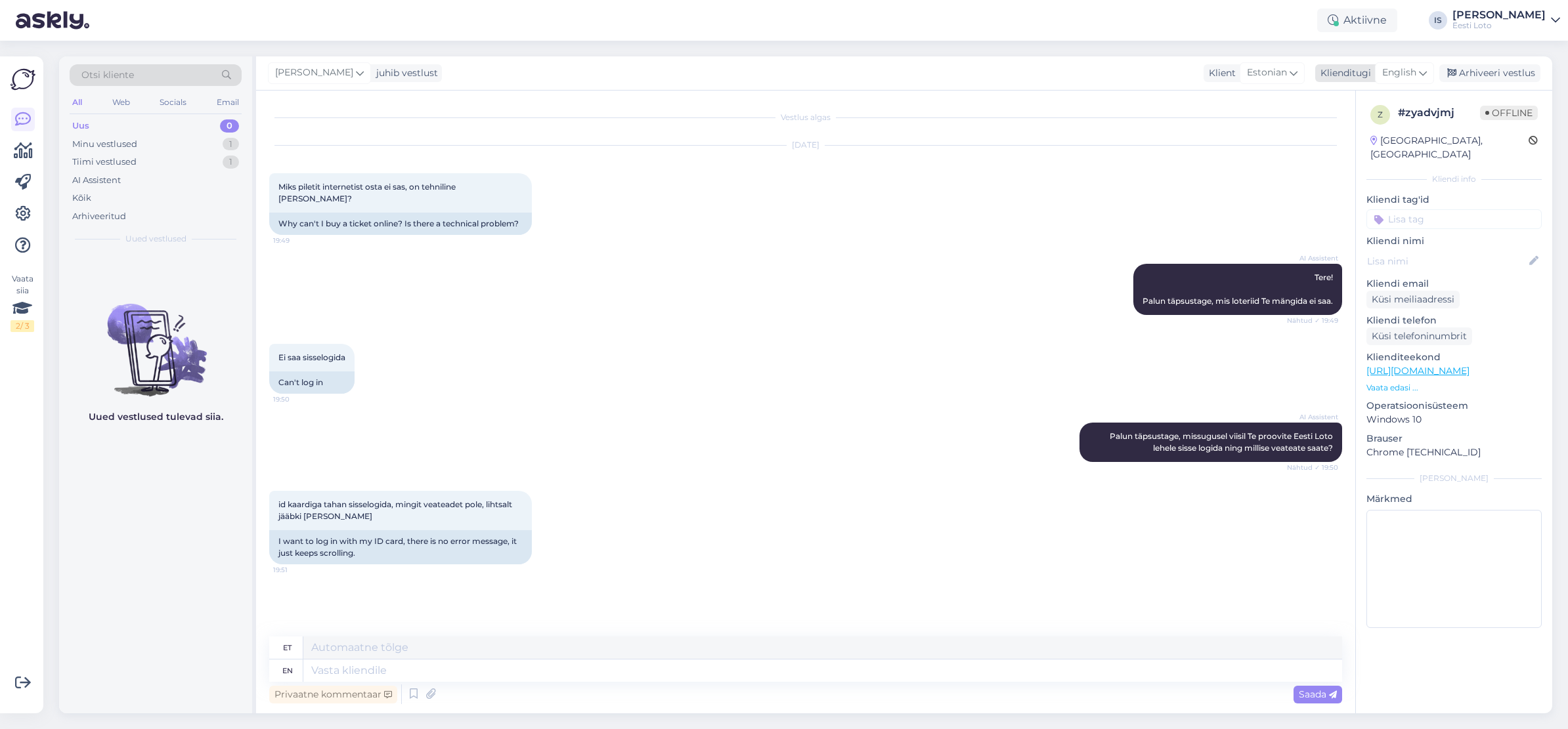
click at [1383, 75] on span "English" at bounding box center [1399, 72] width 34 height 14
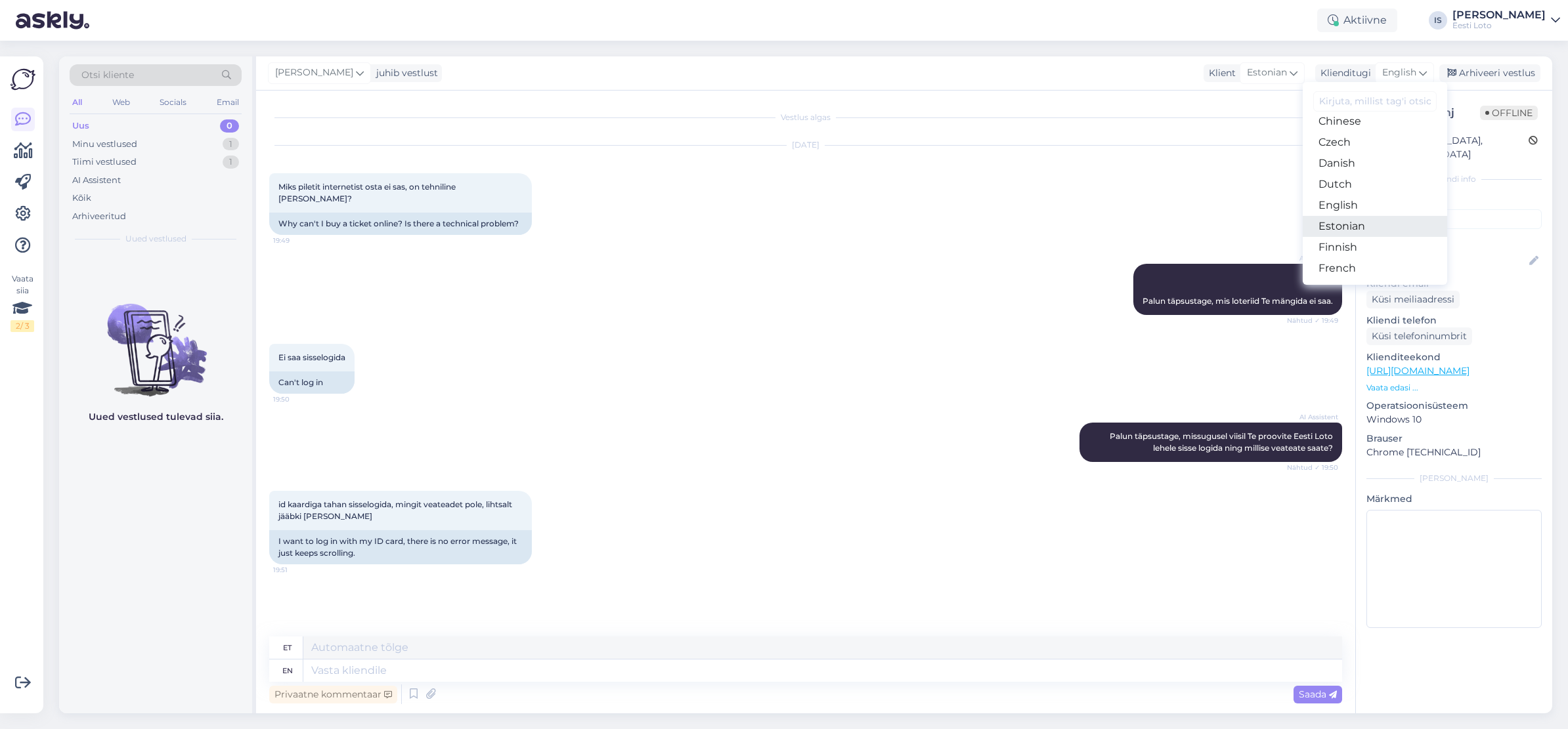
click at [1353, 223] on link "Estonian" at bounding box center [1375, 226] width 145 height 21
click at [452, 669] on textarea at bounding box center [806, 668] width 1073 height 28
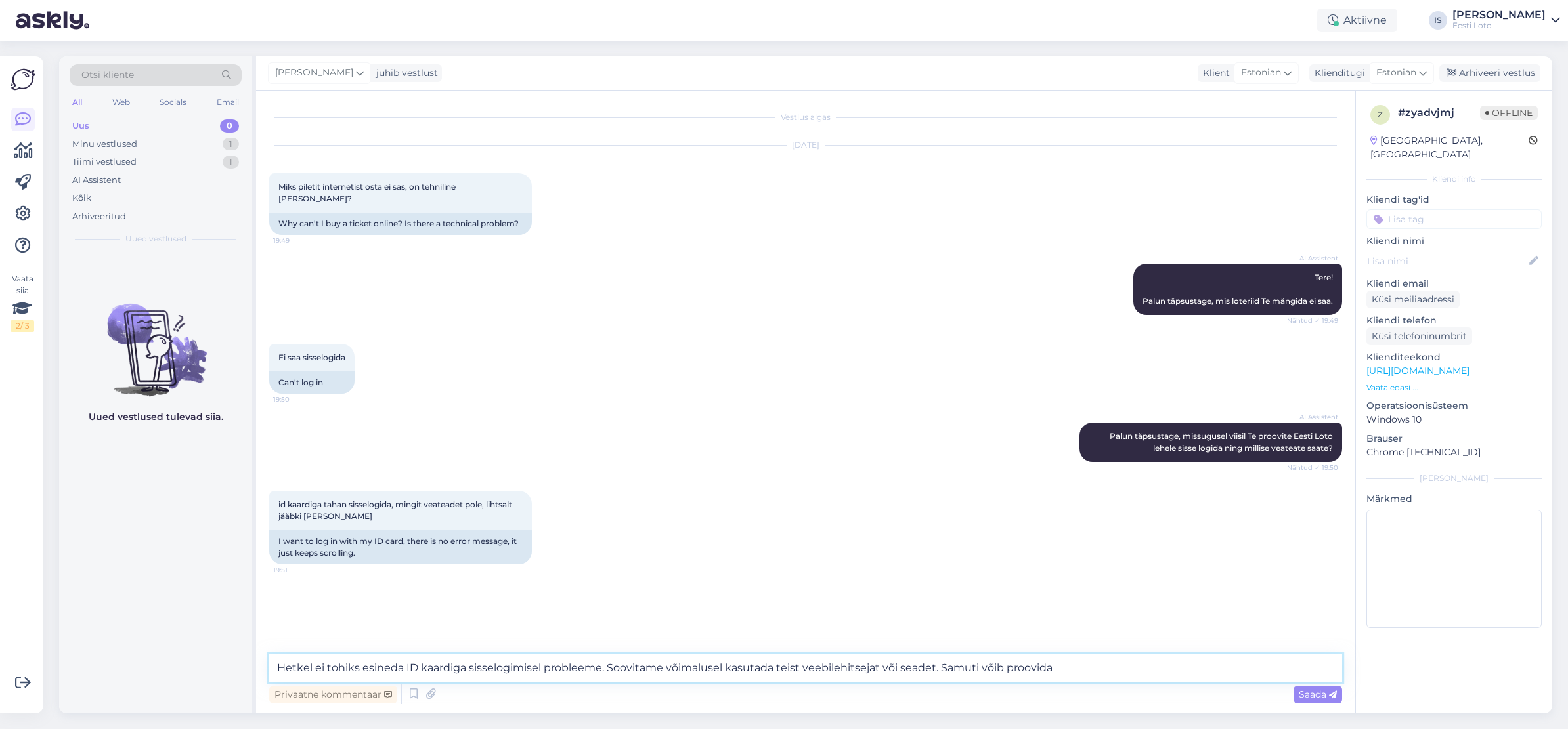
paste textarea "Soovitame Teil sisselogimiseks kasutada valikut "Salasõna" ning seejärel "Unust…"
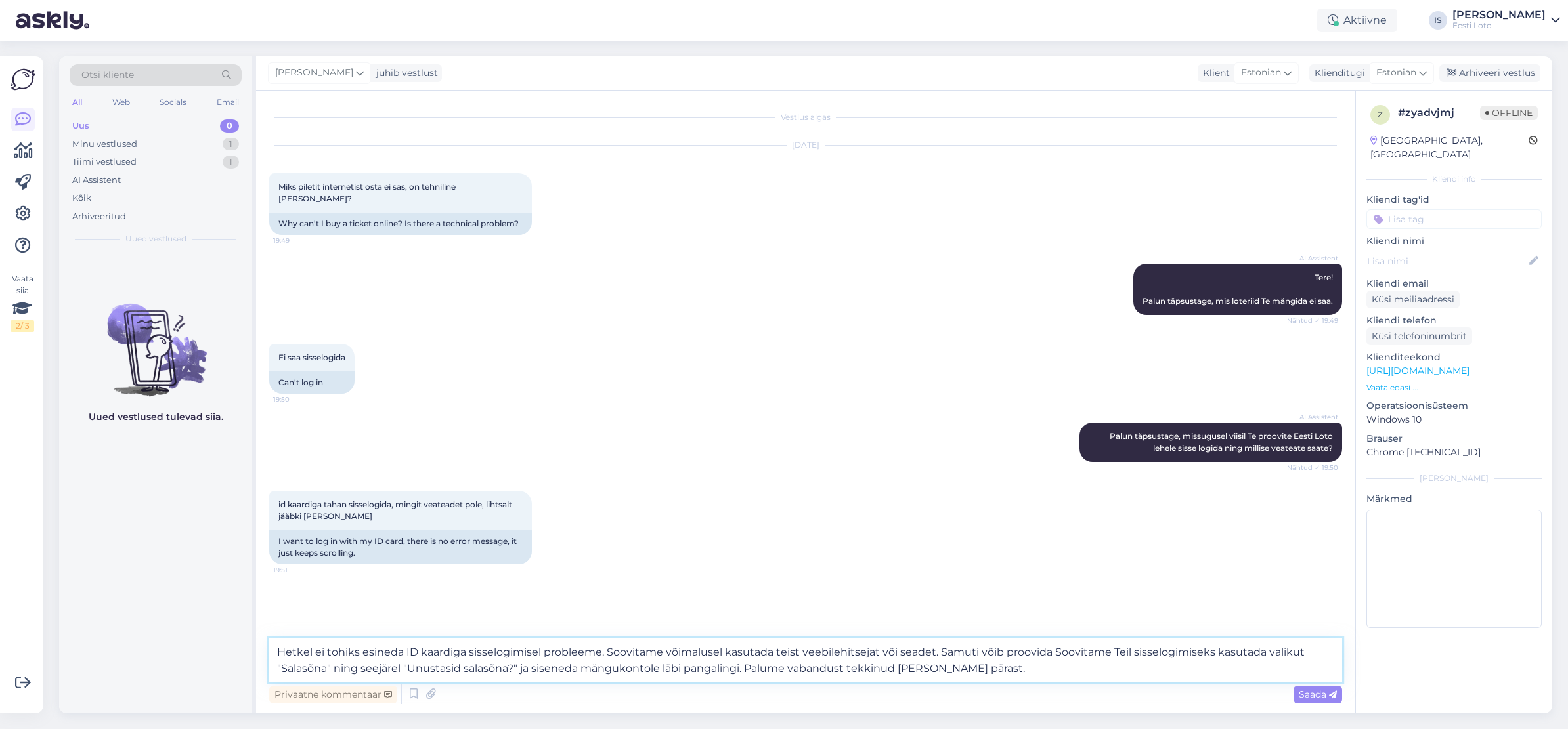
drag, startPoint x: 1054, startPoint y: 655, endPoint x: 1131, endPoint y: 654, distance: 77.0
click at [1131, 654] on textarea "Hetkel ei tohiks esineda ID kaardiga sisselogimisel probleeme. Soovitame võimal…" at bounding box center [806, 660] width 1073 height 43
type textarea "Hetkel ei tohiks esineda ID kaardiga sisselogimisel probleeme. Soovitame võimal…"
click at [1317, 695] on span "Saada" at bounding box center [1317, 694] width 38 height 12
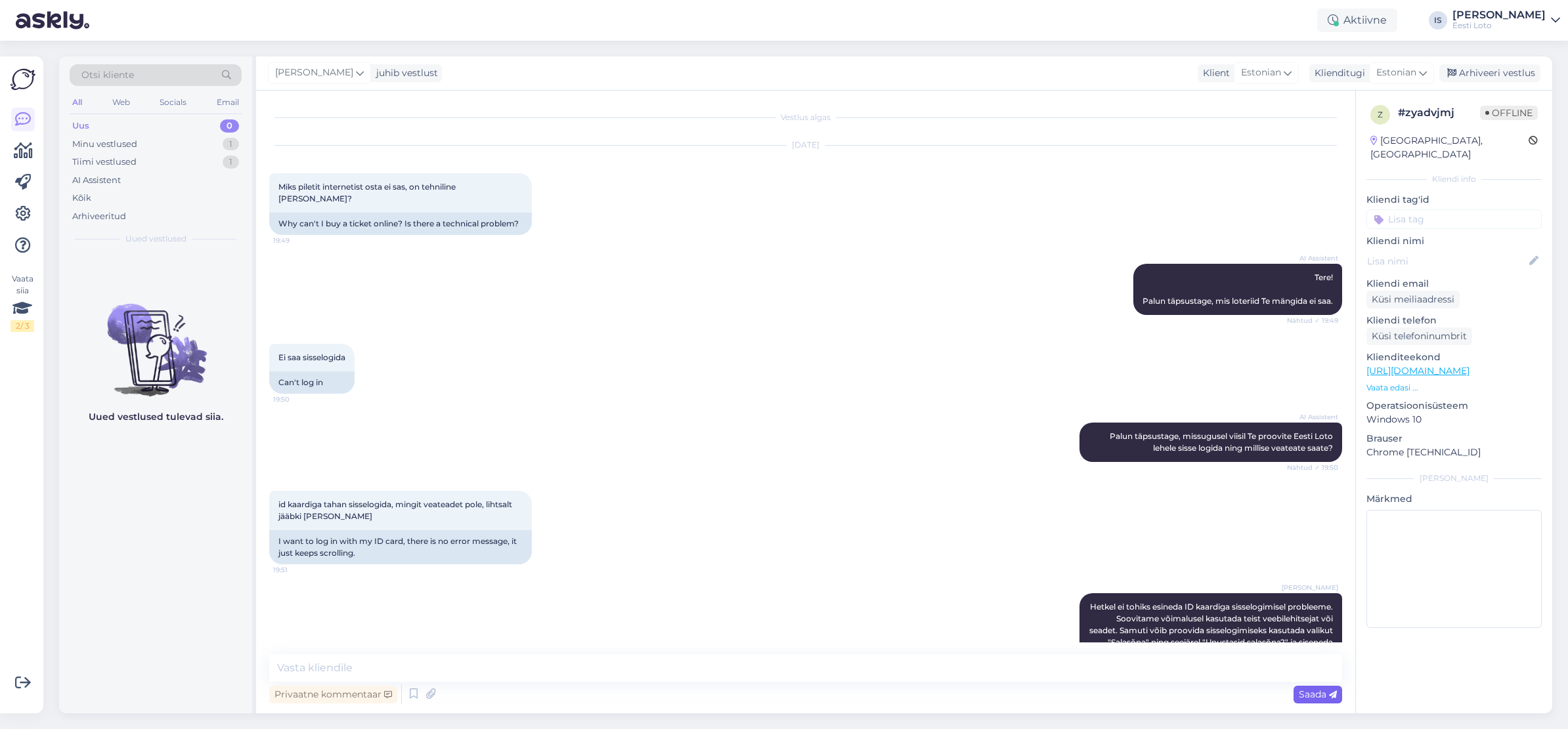
scroll to position [40, 0]
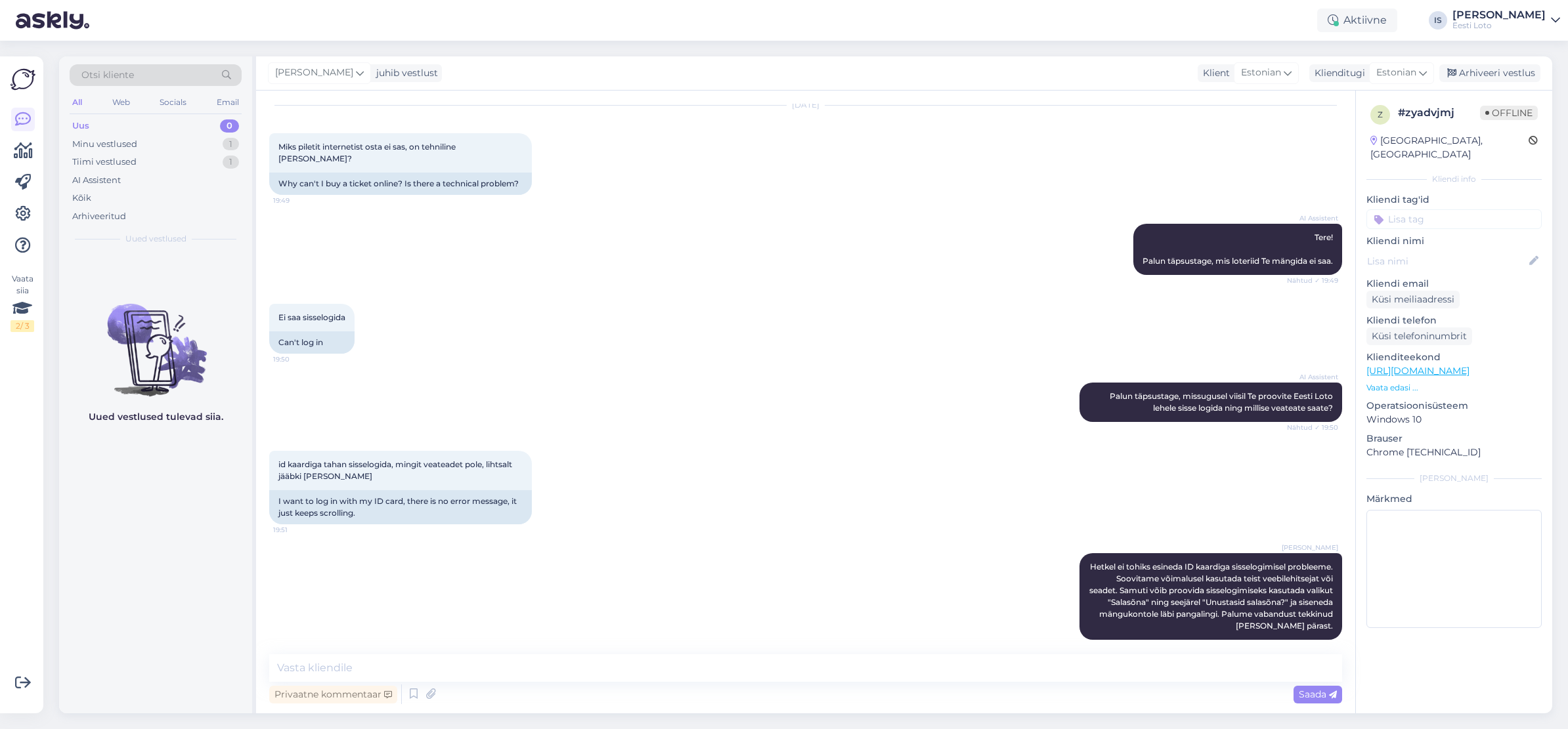
click at [1480, 213] on input at bounding box center [1454, 219] width 176 height 20
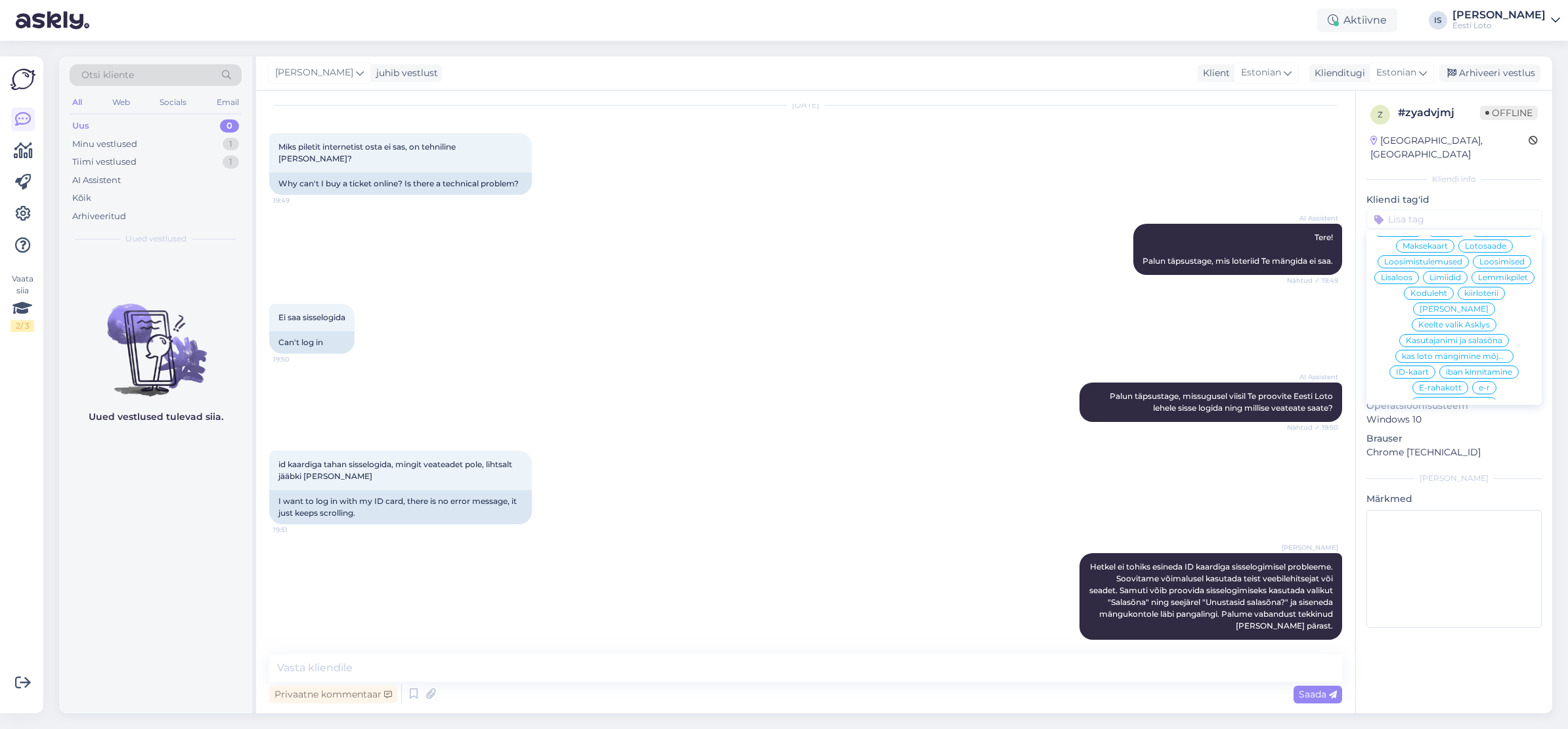
scroll to position [293, 0]
click at [1425, 366] on span "ID-kaart" at bounding box center [1412, 370] width 33 height 8
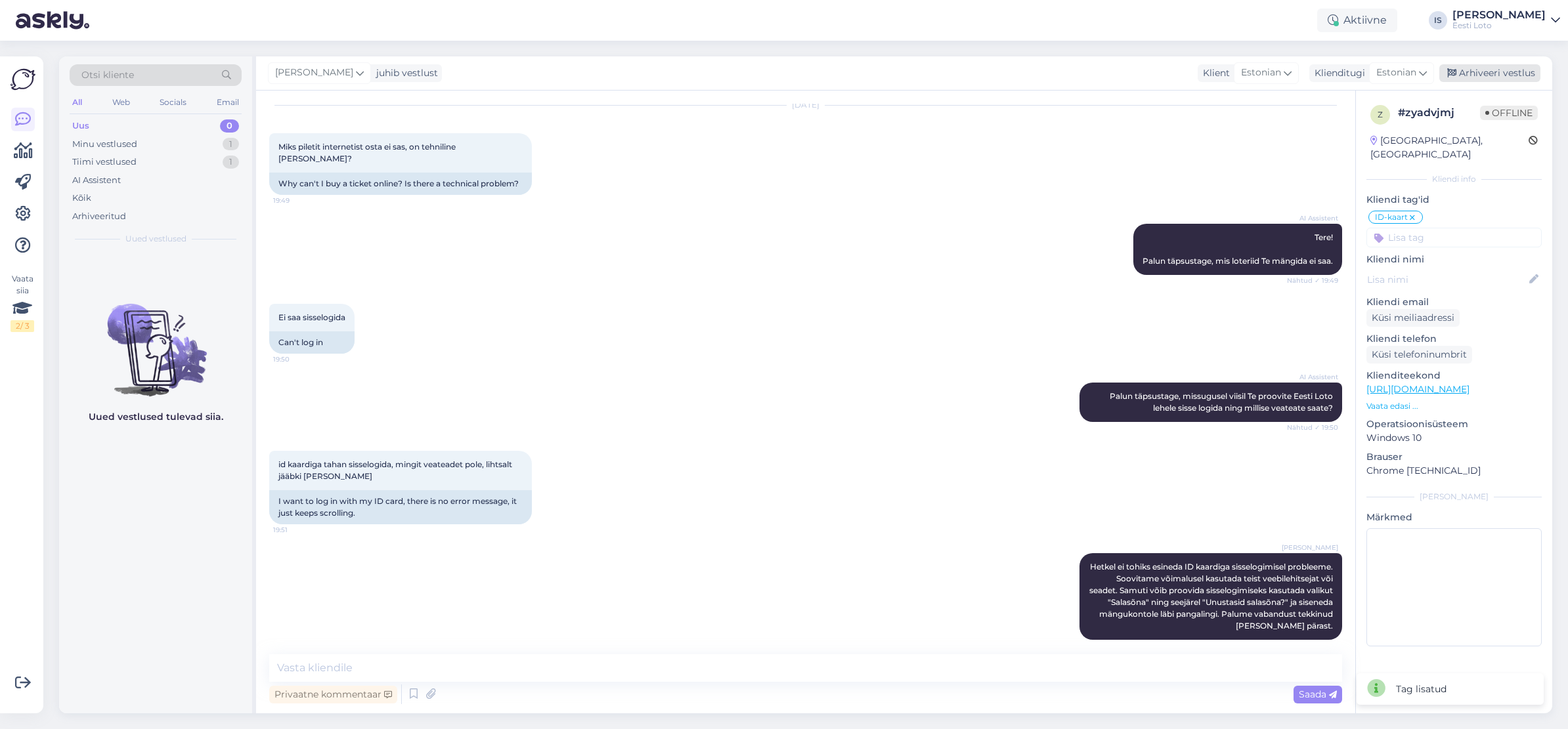
click at [1511, 71] on div "Arhiveeri vestlus" at bounding box center [1489, 73] width 101 height 18
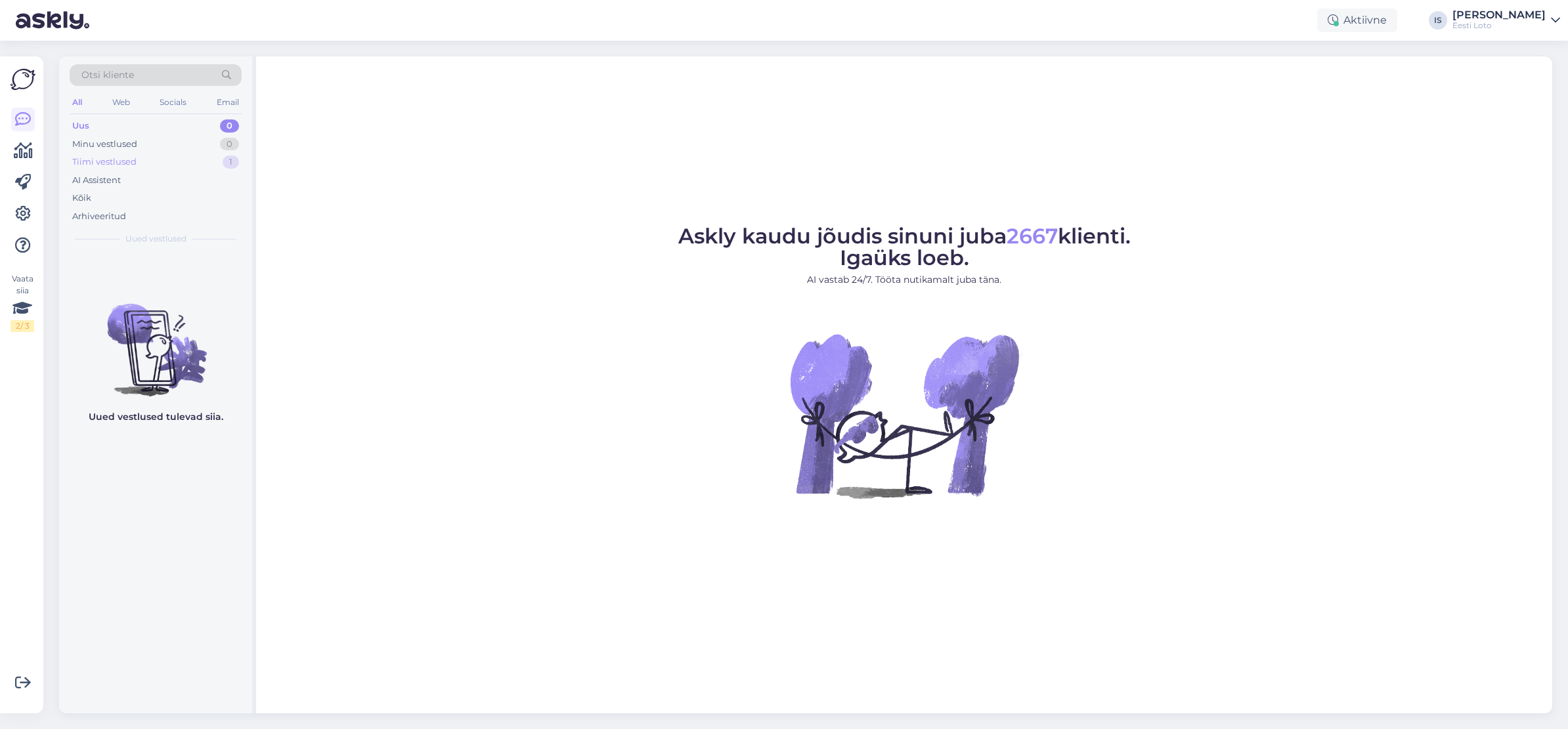
click at [121, 162] on div "Tiimi vestlused" at bounding box center [104, 162] width 64 height 13
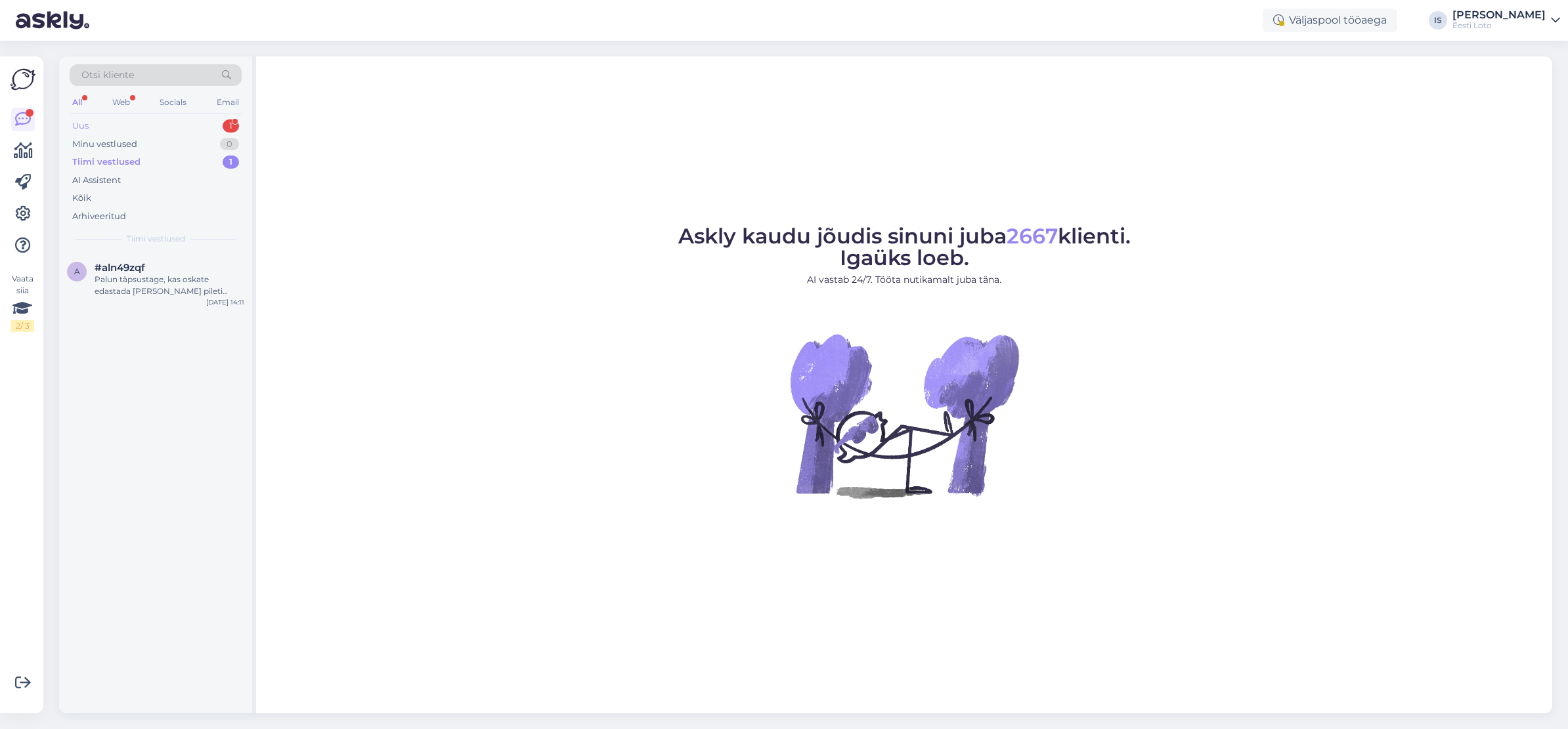
click at [129, 124] on div "Uus 1" at bounding box center [156, 126] width 172 height 19
click at [75, 124] on div "Uus" at bounding box center [81, 126] width 17 height 13
click at [134, 265] on span "#xreatgn3" at bounding box center [120, 267] width 52 height 12
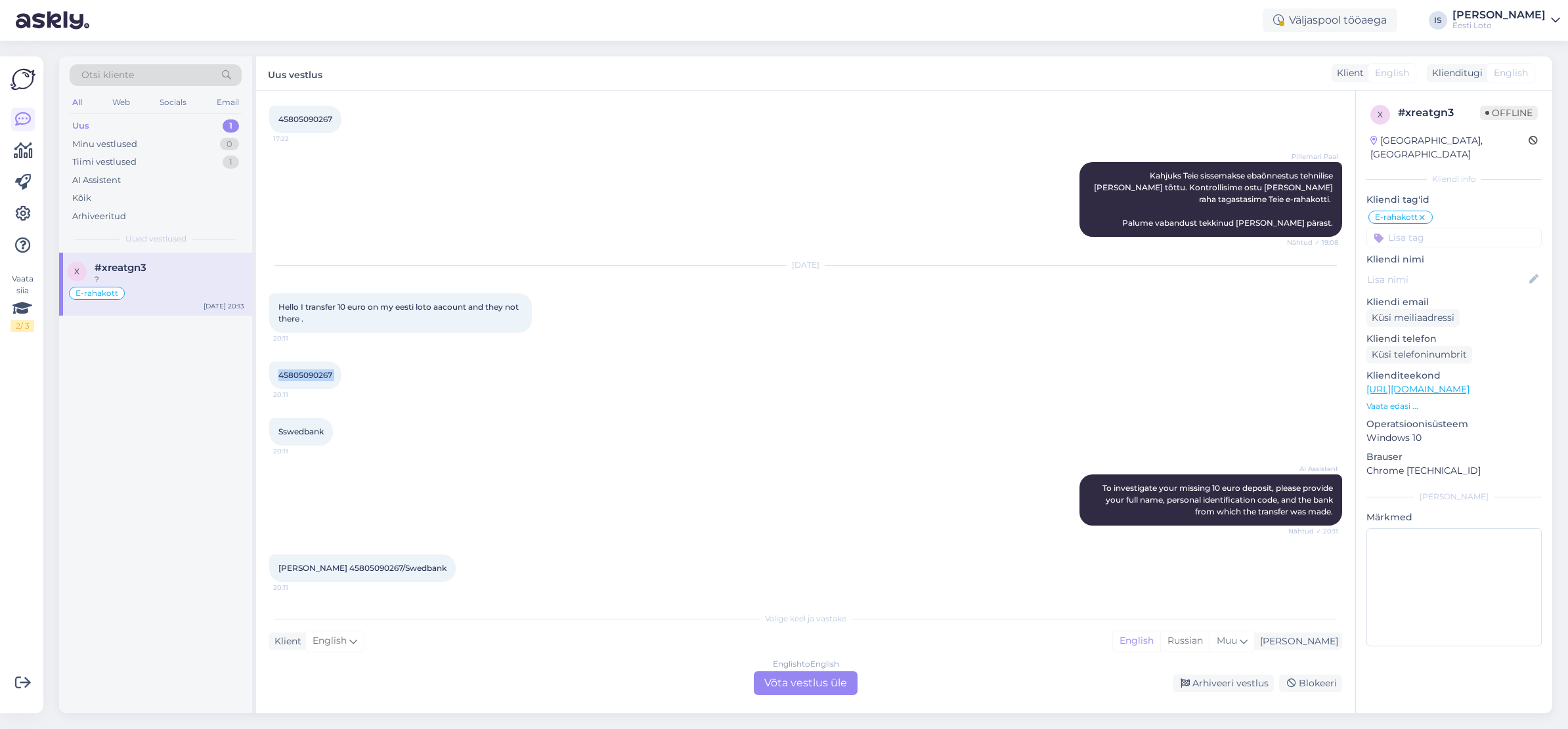
scroll to position [1630, 0]
copy div "45805090267 20:11"
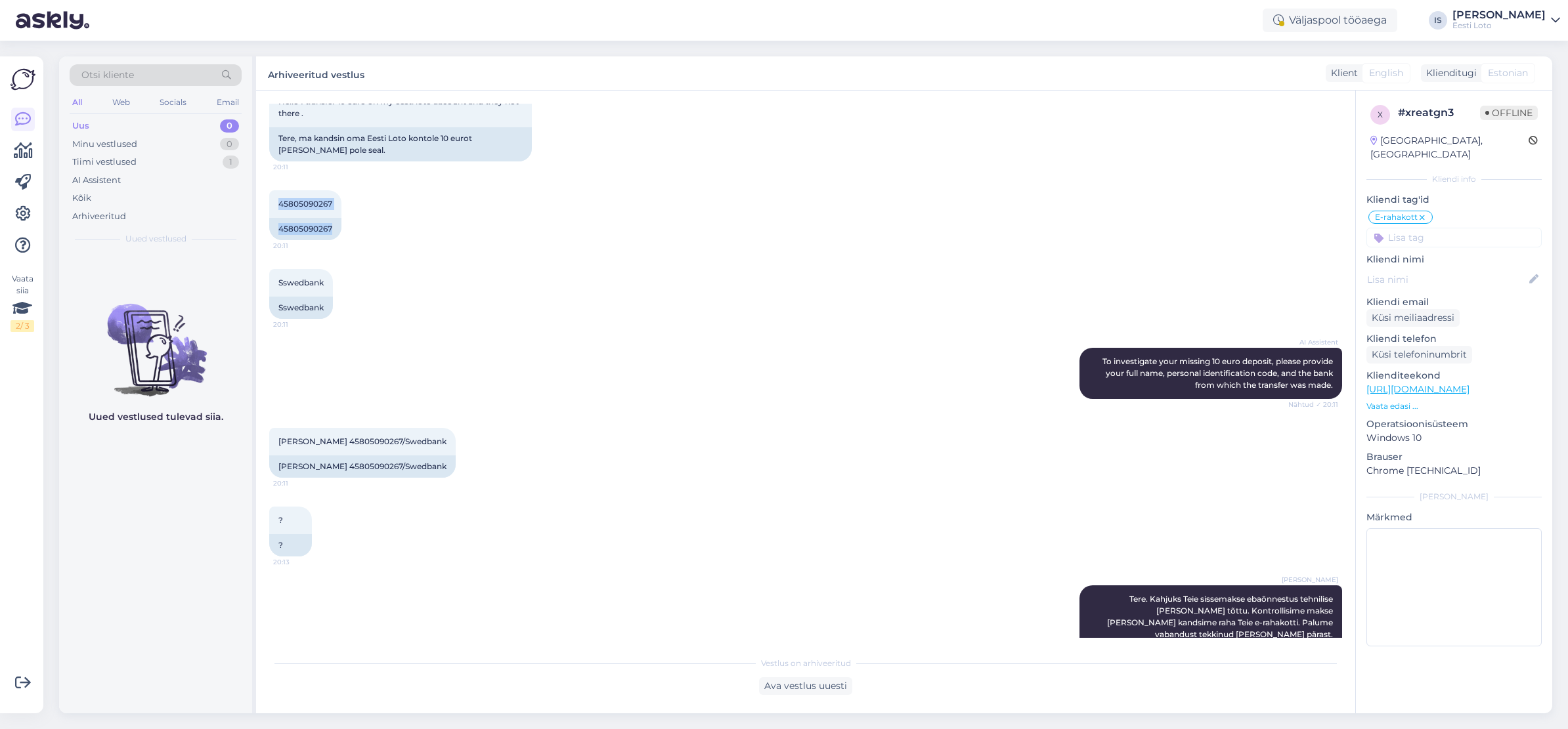
scroll to position [1923, 0]
click at [682, 256] on div "Sswedbank 20:11 Sswedbank" at bounding box center [806, 295] width 1073 height 78
